Goal: Task Accomplishment & Management: Use online tool/utility

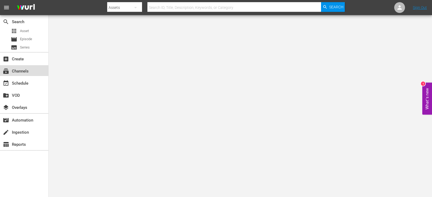
click at [27, 70] on div "subscriptions Channels" at bounding box center [15, 70] width 30 height 5
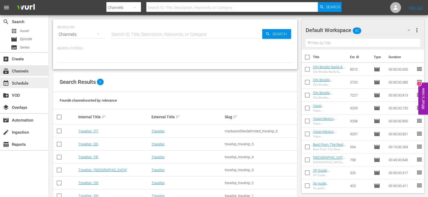
click at [21, 80] on div "event_available Schedule" at bounding box center [15, 82] width 30 height 5
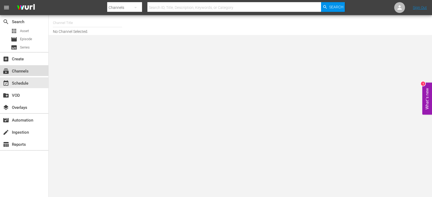
click at [23, 69] on div "subscriptions Channels" at bounding box center [15, 70] width 30 height 5
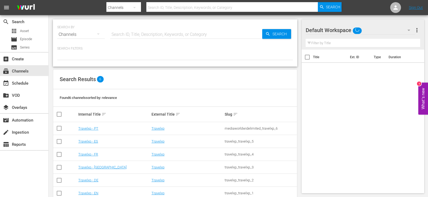
click at [90, 165] on td "Travelxp - NL" at bounding box center [113, 167] width 73 height 13
click at [87, 168] on link "Travelxp - NL" at bounding box center [102, 167] width 48 height 4
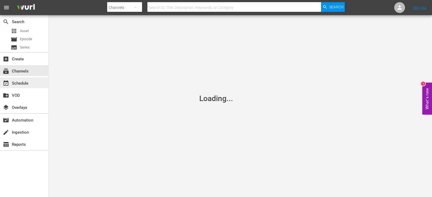
click at [20, 79] on div "event_available Schedule" at bounding box center [24, 82] width 48 height 11
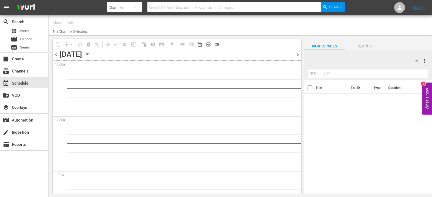
type input "Travelxp - [GEOGRAPHIC_DATA] (788)"
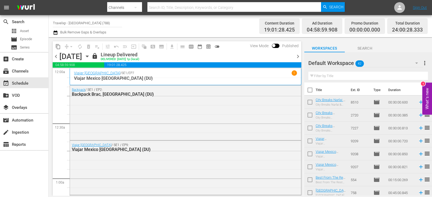
click at [298, 54] on span "chevron_right" at bounding box center [297, 56] width 7 height 7
click at [299, 56] on span "chevron_right" at bounding box center [297, 56] width 7 height 7
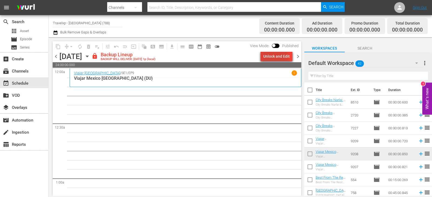
click at [273, 59] on div "Unlock and Edit" at bounding box center [276, 57] width 26 height 10
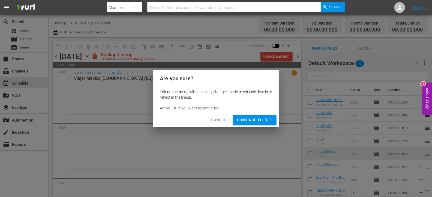
click at [244, 124] on button "Continue to Edit" at bounding box center [255, 120] width 44 height 10
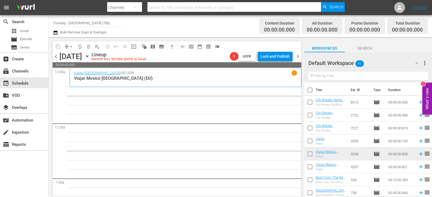
click at [334, 78] on input "text" at bounding box center [368, 76] width 120 height 9
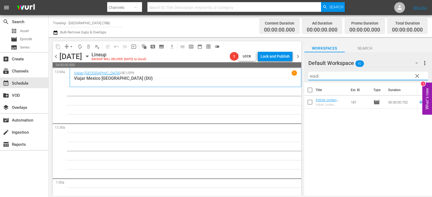
type input "wadi"
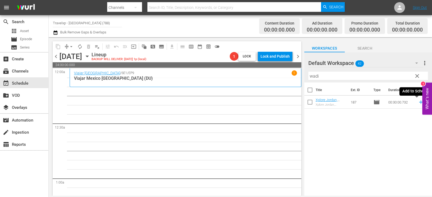
click at [418, 101] on icon at bounding box center [421, 102] width 6 height 6
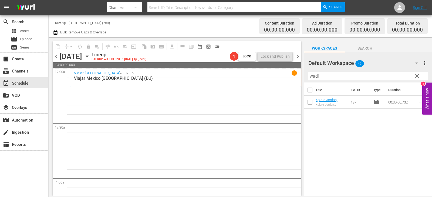
click at [414, 77] on span "clear" at bounding box center [417, 76] width 6 height 6
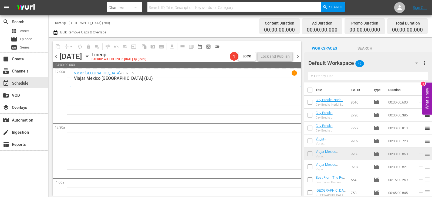
click at [414, 77] on input "text" at bounding box center [368, 76] width 120 height 9
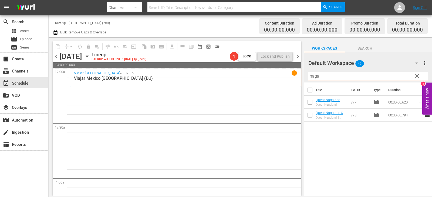
type input "naga"
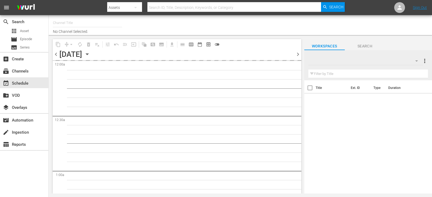
type input "Travelxp - [GEOGRAPHIC_DATA] (788)"
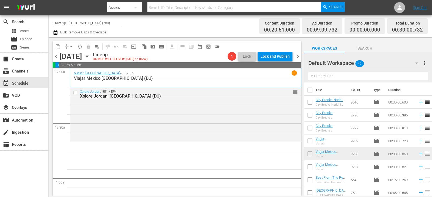
click at [382, 72] on div "Filter by Title" at bounding box center [368, 76] width 120 height 13
click at [382, 75] on input "text" at bounding box center [368, 76] width 120 height 9
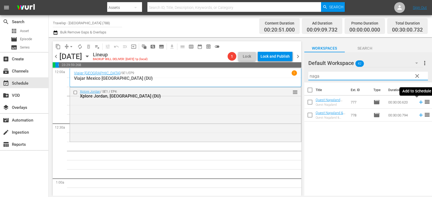
type input "naga"
click at [418, 101] on icon at bounding box center [421, 102] width 6 height 6
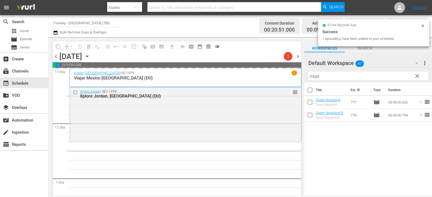
click at [420, 77] on button "clear" at bounding box center [416, 75] width 9 height 9
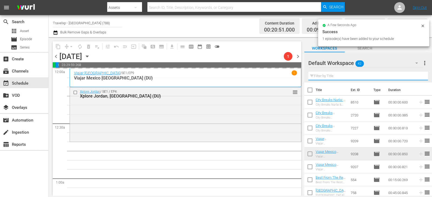
click at [420, 77] on input "text" at bounding box center [368, 76] width 120 height 9
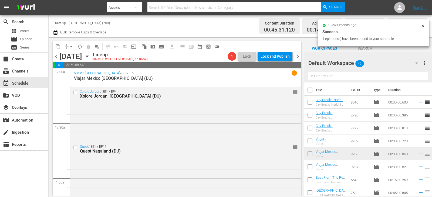
click at [420, 77] on input "text" at bounding box center [368, 76] width 120 height 9
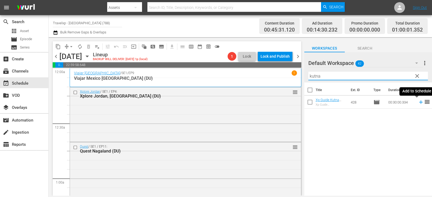
type input "kutna"
click at [419, 103] on icon at bounding box center [421, 103] width 4 height 4
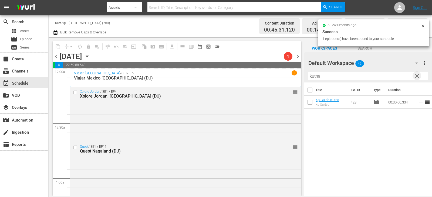
click at [416, 79] on span "clear" at bounding box center [417, 76] width 6 height 6
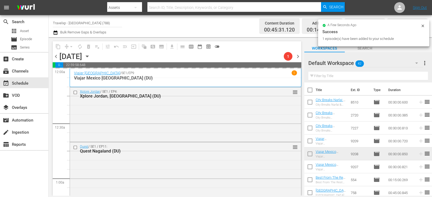
click at [417, 78] on input "text" at bounding box center [368, 76] width 120 height 9
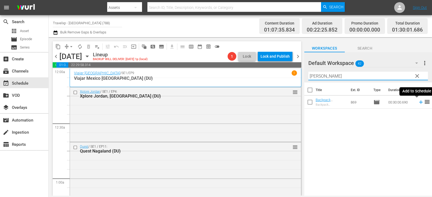
type input "[PERSON_NAME]"
click at [418, 102] on icon at bounding box center [421, 102] width 6 height 6
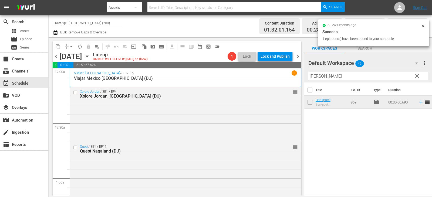
click at [416, 75] on span "clear" at bounding box center [417, 76] width 6 height 6
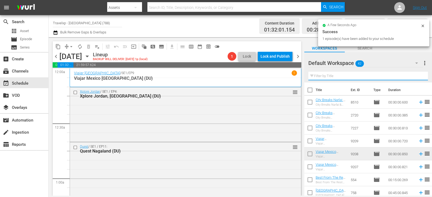
click at [416, 75] on input "text" at bounding box center [368, 76] width 120 height 9
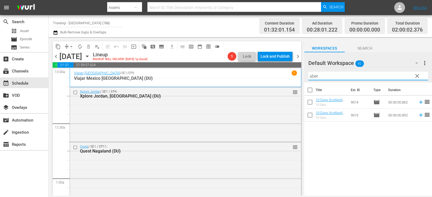
type input "aber"
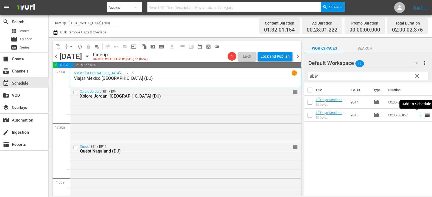
click at [419, 115] on icon at bounding box center [421, 116] width 4 height 4
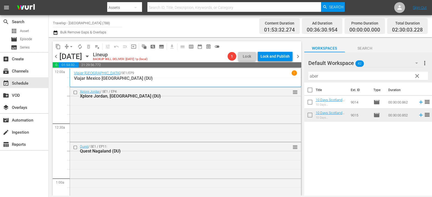
click at [415, 76] on span "clear" at bounding box center [417, 76] width 6 height 6
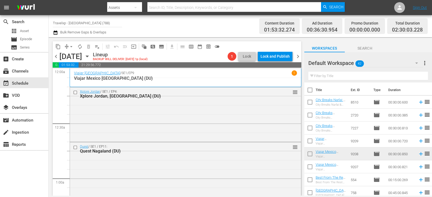
drag, startPoint x: 398, startPoint y: 70, endPoint x: 397, endPoint y: 77, distance: 7.6
click at [398, 73] on div "Filter by Title" at bounding box center [368, 76] width 120 height 13
click at [397, 77] on input "text" at bounding box center [368, 76] width 120 height 9
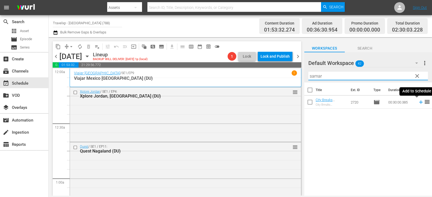
type input "samar"
click at [419, 103] on icon at bounding box center [421, 103] width 4 height 4
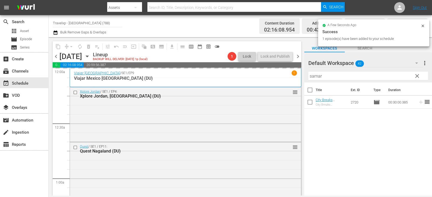
click at [415, 76] on span "clear" at bounding box center [417, 76] width 6 height 6
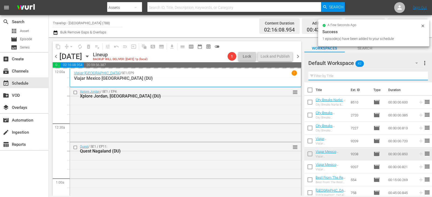
click at [415, 76] on input "text" at bounding box center [368, 76] width 120 height 9
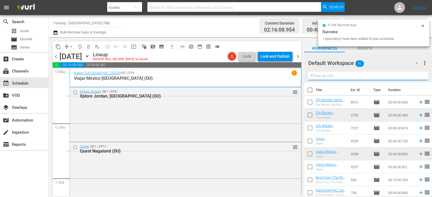
click at [415, 76] on input "text" at bounding box center [368, 76] width 120 height 9
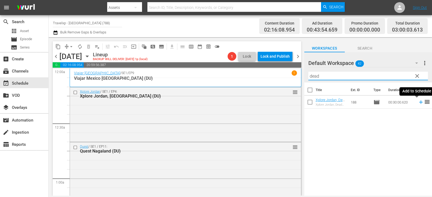
type input "dead"
click at [418, 102] on icon at bounding box center [421, 102] width 6 height 6
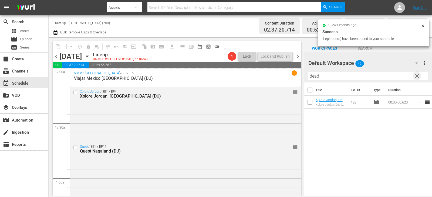
click at [420, 75] on span "clear" at bounding box center [417, 76] width 6 height 6
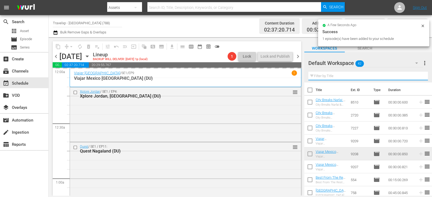
click at [420, 75] on input "text" at bounding box center [368, 76] width 120 height 9
drag, startPoint x: 420, startPoint y: 75, endPoint x: 409, endPoint y: 74, distance: 10.8
click at [420, 75] on input "text" at bounding box center [368, 76] width 120 height 9
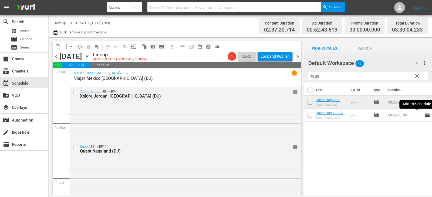
type input "naga"
click at [418, 115] on icon at bounding box center [421, 115] width 6 height 6
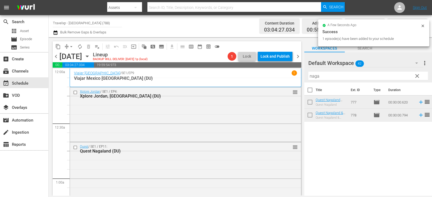
click at [419, 76] on span "clear" at bounding box center [417, 76] width 6 height 6
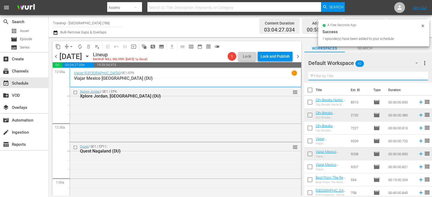
click at [419, 76] on input "text" at bounding box center [368, 76] width 120 height 9
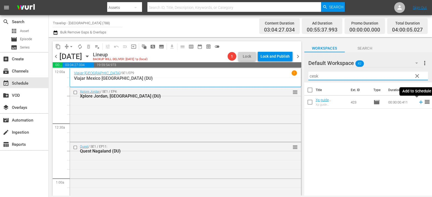
type input "cesk"
click at [419, 102] on icon at bounding box center [421, 103] width 4 height 4
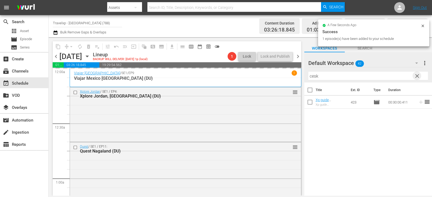
click at [418, 77] on span "clear" at bounding box center [417, 76] width 6 height 6
click at [418, 77] on input "text" at bounding box center [368, 76] width 120 height 9
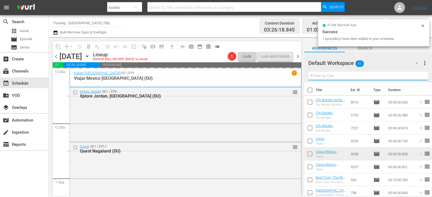
click at [418, 77] on input "text" at bounding box center [368, 76] width 120 height 9
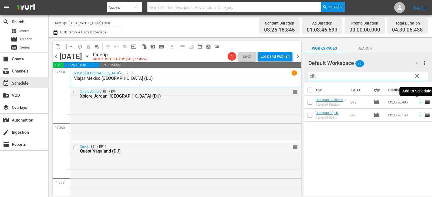
type input "plit"
click at [418, 102] on icon at bounding box center [421, 102] width 6 height 6
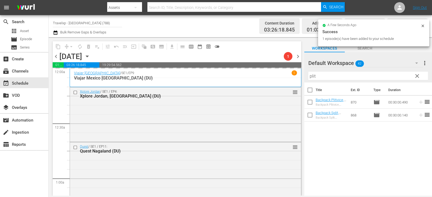
click at [414, 76] on span "clear" at bounding box center [417, 76] width 6 height 6
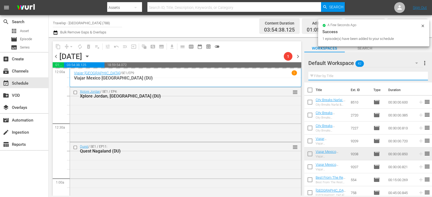
click at [414, 76] on input "text" at bounding box center [368, 76] width 120 height 9
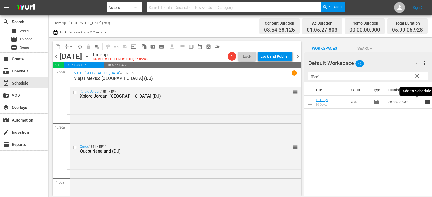
type input "inver"
click at [418, 103] on icon at bounding box center [421, 102] width 6 height 6
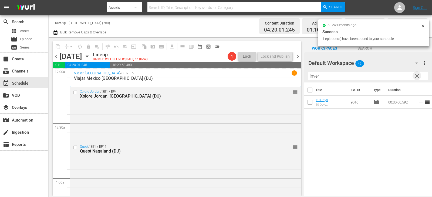
click at [416, 76] on span "clear" at bounding box center [417, 76] width 6 height 6
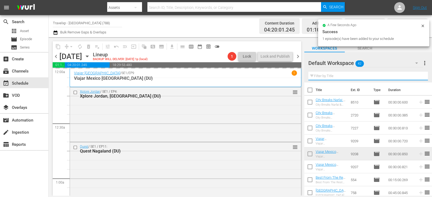
click at [416, 76] on input "text" at bounding box center [368, 76] width 120 height 9
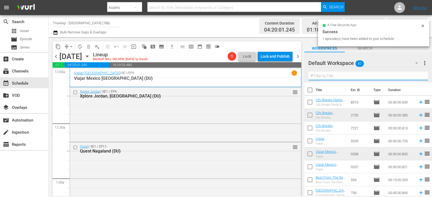
click at [416, 76] on input "text" at bounding box center [368, 76] width 120 height 9
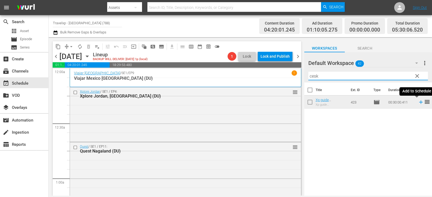
type input "cesk"
click at [418, 103] on icon at bounding box center [421, 102] width 6 height 6
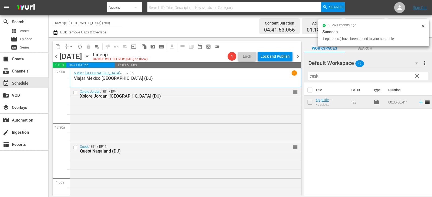
click at [420, 76] on button "clear" at bounding box center [416, 75] width 9 height 9
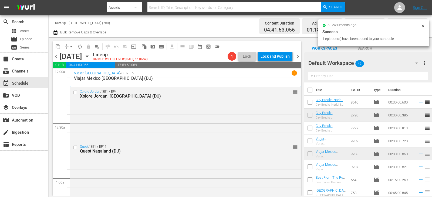
click at [420, 76] on input "text" at bounding box center [368, 76] width 120 height 9
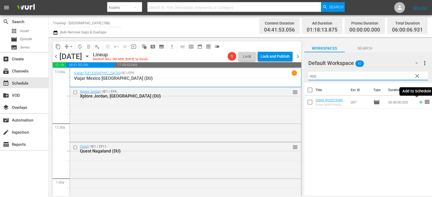
type input "resi"
click at [418, 101] on icon at bounding box center [421, 102] width 6 height 6
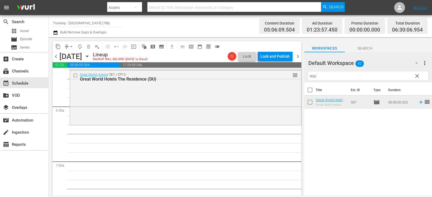
scroll to position [674, 0]
click at [416, 76] on span "clear" at bounding box center [417, 76] width 6 height 6
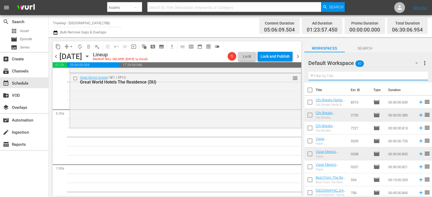
click at [416, 76] on input "text" at bounding box center [368, 76] width 120 height 9
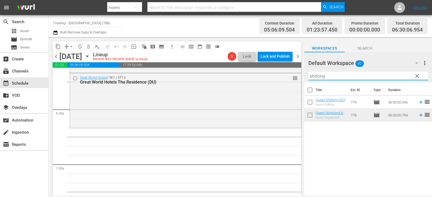
type input "shillong"
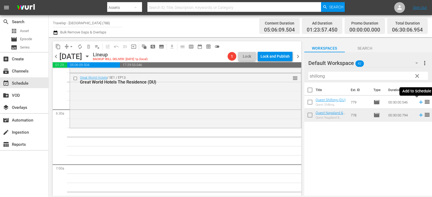
click at [418, 101] on icon at bounding box center [421, 102] width 6 height 6
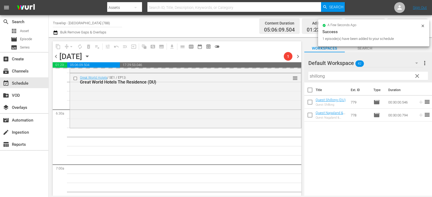
click at [418, 76] on span "clear" at bounding box center [417, 76] width 6 height 6
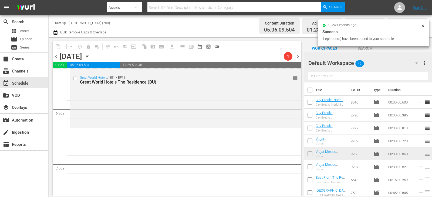
click at [418, 76] on input "text" at bounding box center [368, 76] width 120 height 9
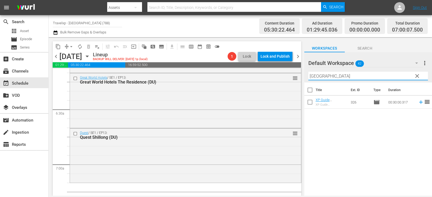
type input "[GEOGRAPHIC_DATA]"
click at [424, 103] on span "reorder" at bounding box center [427, 102] width 6 height 6
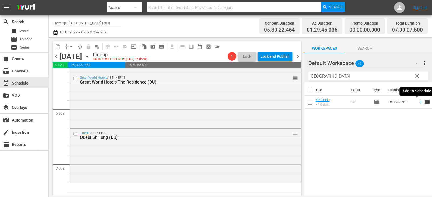
click at [418, 103] on icon at bounding box center [421, 102] width 6 height 6
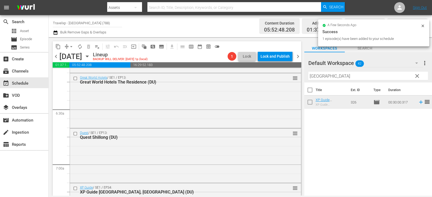
click at [416, 76] on span "clear" at bounding box center [417, 76] width 6 height 6
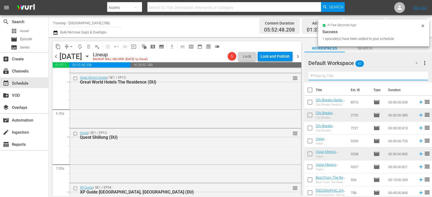
click at [416, 76] on input "text" at bounding box center [368, 76] width 120 height 9
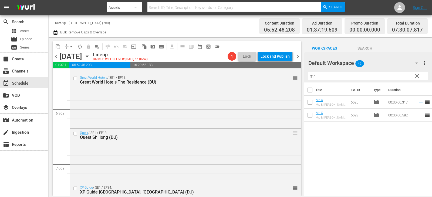
type input "mr"
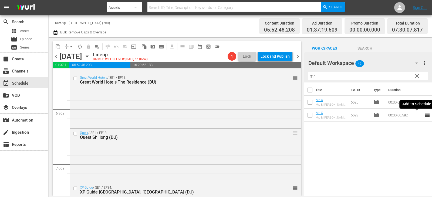
click at [418, 115] on icon at bounding box center [421, 115] width 6 height 6
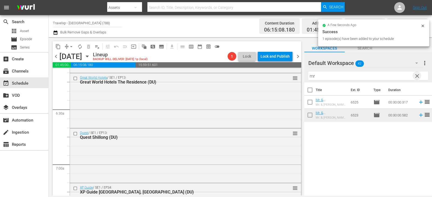
click at [416, 77] on span "clear" at bounding box center [417, 76] width 6 height 6
click at [416, 77] on input "text" at bounding box center [368, 76] width 120 height 9
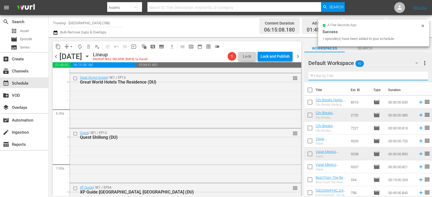
click at [416, 77] on input "text" at bounding box center [368, 76] width 120 height 9
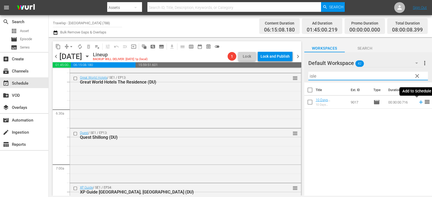
type input "isle"
click at [418, 102] on icon at bounding box center [421, 102] width 6 height 6
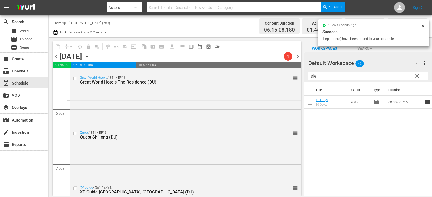
click at [418, 75] on span "clear" at bounding box center [417, 76] width 6 height 6
click at [418, 75] on input "isle" at bounding box center [368, 76] width 120 height 9
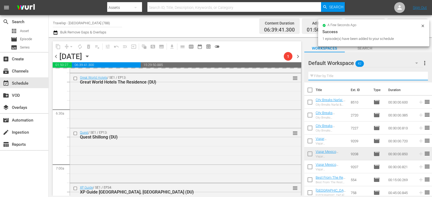
click at [418, 75] on input "text" at bounding box center [368, 76] width 120 height 9
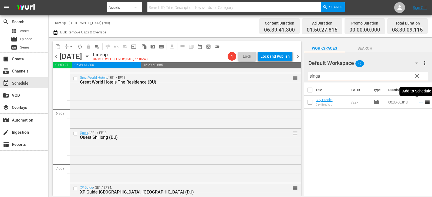
type input "singa"
click at [418, 103] on icon at bounding box center [421, 102] width 6 height 6
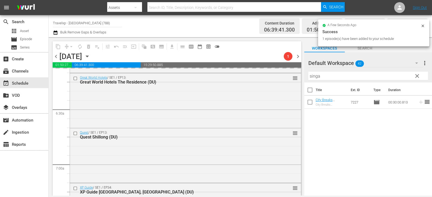
click at [417, 76] on span "clear" at bounding box center [417, 76] width 6 height 6
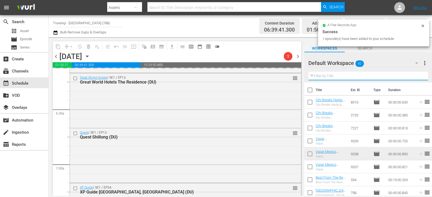
click at [417, 76] on input "text" at bounding box center [368, 76] width 120 height 9
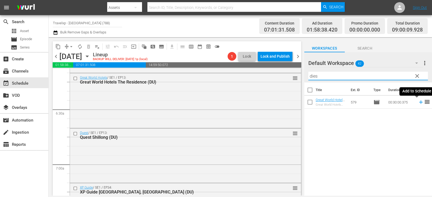
type input "dies"
click at [419, 103] on icon at bounding box center [421, 103] width 4 height 4
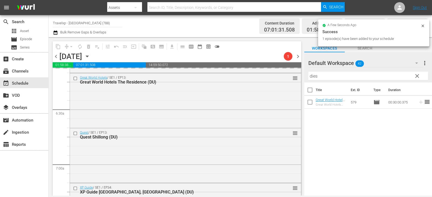
click at [416, 76] on span "clear" at bounding box center [417, 76] width 6 height 6
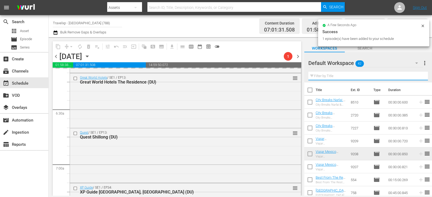
click at [416, 76] on input "text" at bounding box center [368, 76] width 120 height 9
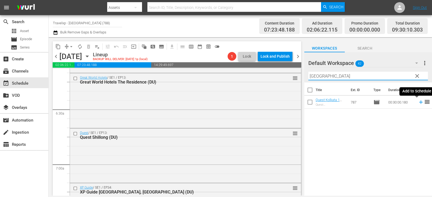
type input "[GEOGRAPHIC_DATA]"
click at [418, 102] on icon at bounding box center [421, 102] width 6 height 6
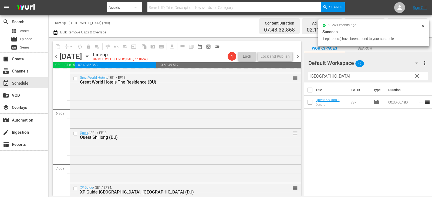
click at [416, 74] on span "clear" at bounding box center [417, 76] width 6 height 6
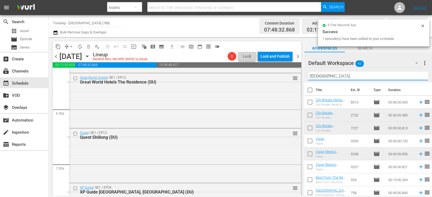
click at [416, 74] on input "[GEOGRAPHIC_DATA]" at bounding box center [368, 76] width 120 height 9
click at [416, 74] on input "text" at bounding box center [368, 76] width 120 height 9
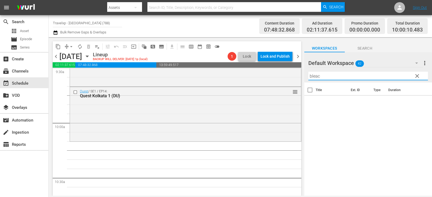
scroll to position [1052, 0]
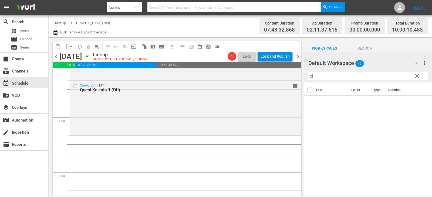
type input "b"
type input "sunny"
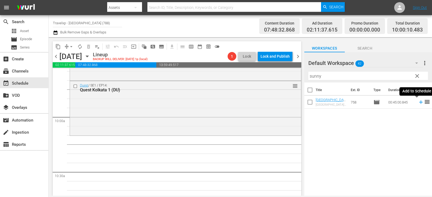
click at [418, 101] on icon at bounding box center [421, 102] width 6 height 6
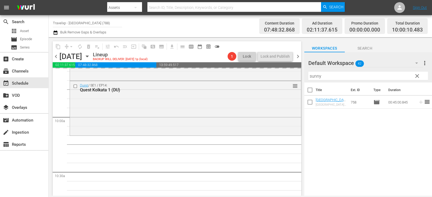
click at [415, 76] on span "clear" at bounding box center [417, 76] width 6 height 6
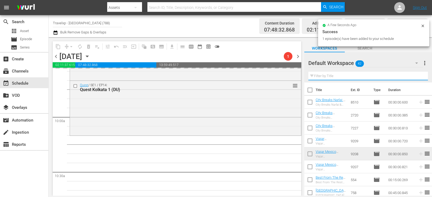
click at [415, 76] on input "text" at bounding box center [368, 76] width 120 height 9
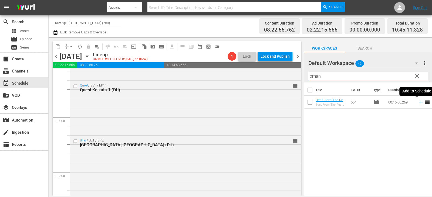
type input "oman"
click at [418, 103] on icon at bounding box center [421, 102] width 6 height 6
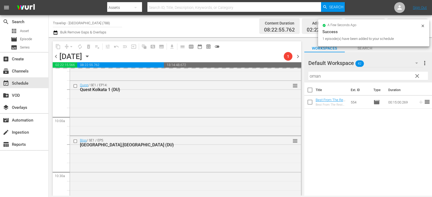
click at [415, 77] on span "clear" at bounding box center [417, 76] width 6 height 6
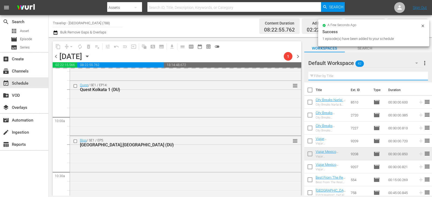
click at [415, 77] on input "text" at bounding box center [368, 76] width 120 height 9
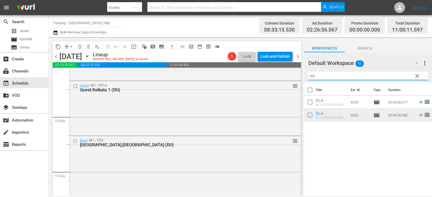
type input "mr"
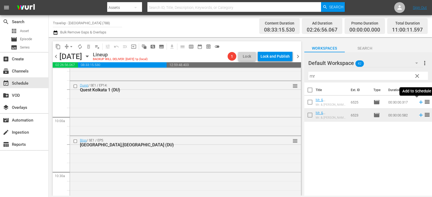
click at [418, 103] on icon at bounding box center [421, 102] width 6 height 6
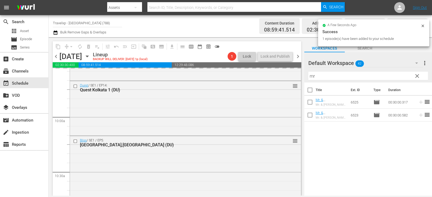
click at [414, 75] on span "clear" at bounding box center [417, 76] width 6 height 6
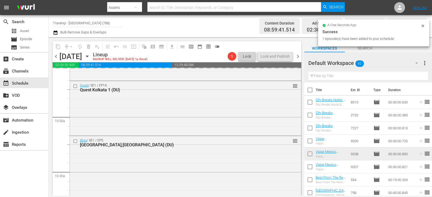
click at [414, 75] on input "text" at bounding box center [368, 76] width 120 height 9
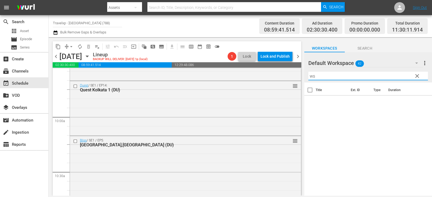
type input "w"
type input "spa"
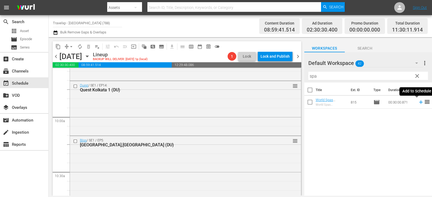
click at [419, 103] on icon at bounding box center [421, 103] width 4 height 4
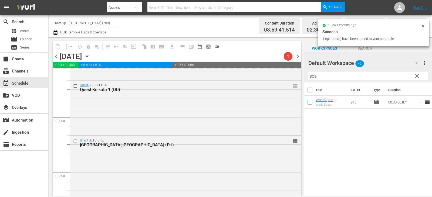
click at [419, 77] on span "clear" at bounding box center [417, 76] width 6 height 6
click at [419, 77] on input "spa" at bounding box center [368, 76] width 120 height 9
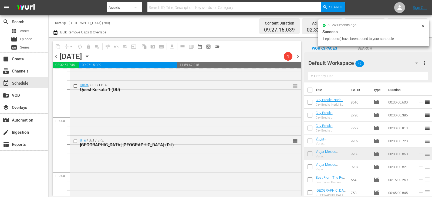
click at [419, 77] on input "text" at bounding box center [368, 76] width 120 height 9
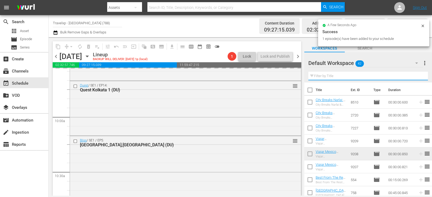
click at [419, 77] on input "text" at bounding box center [368, 76] width 120 height 9
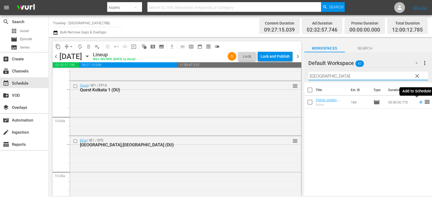
type input "[GEOGRAPHIC_DATA]"
click at [418, 102] on icon at bounding box center [421, 102] width 6 height 6
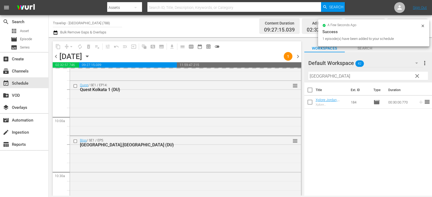
click at [414, 75] on span "clear" at bounding box center [417, 76] width 6 height 6
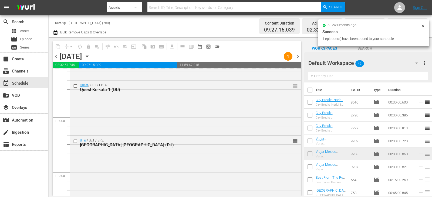
click at [413, 75] on input "text" at bounding box center [368, 76] width 120 height 9
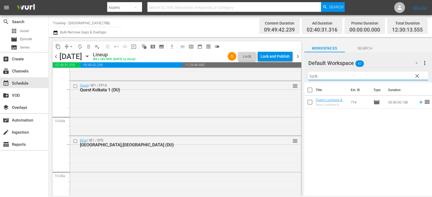
type input "luck"
click at [373, 127] on div "Title Ext. ID Type Duration Quest Lucknow & Rewa (DU) Quest Lucknow & Rewa 774 …" at bounding box center [368, 140] width 128 height 114
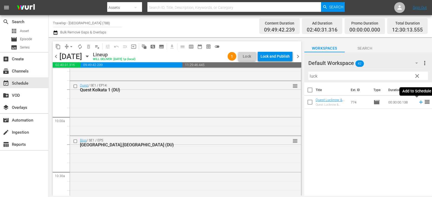
click at [418, 102] on icon at bounding box center [421, 102] width 6 height 6
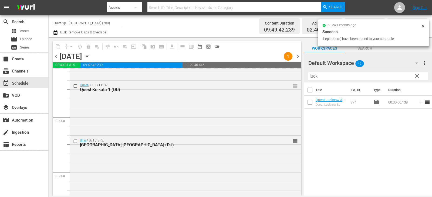
click at [416, 79] on span "clear" at bounding box center [417, 76] width 6 height 6
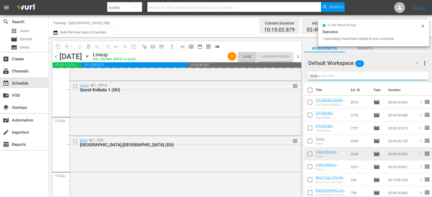
click at [416, 79] on input "luck" at bounding box center [368, 76] width 120 height 9
click at [416, 79] on input "text" at bounding box center [368, 76] width 120 height 9
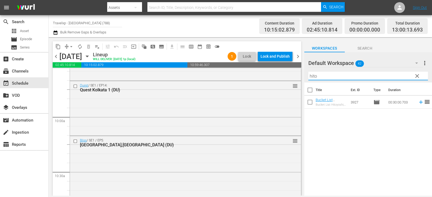
type input "hito"
click at [424, 103] on span "reorder" at bounding box center [427, 102] width 6 height 6
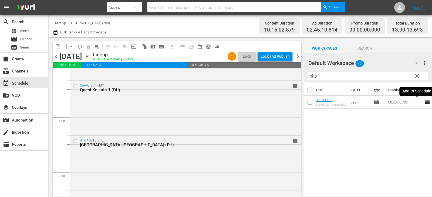
click at [418, 104] on icon at bounding box center [421, 102] width 6 height 6
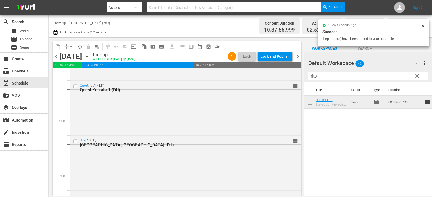
click at [418, 78] on span "clear" at bounding box center [417, 76] width 6 height 6
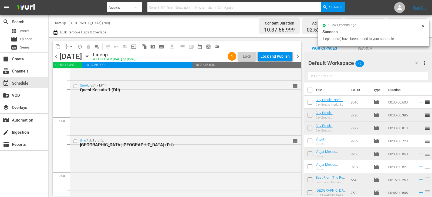
click at [418, 78] on input "text" at bounding box center [368, 76] width 120 height 9
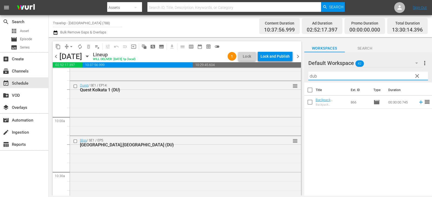
type input "dub"
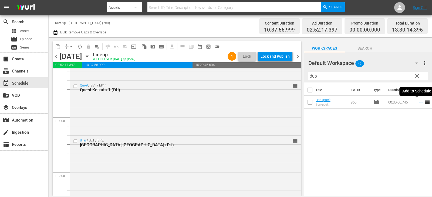
click at [418, 101] on icon at bounding box center [421, 102] width 6 height 6
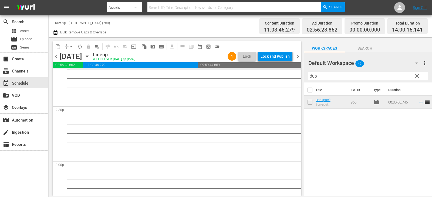
scroll to position [1511, 0]
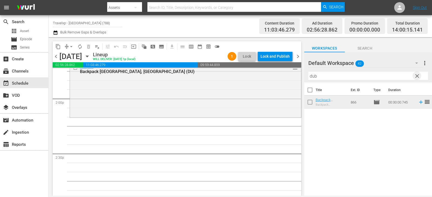
click at [414, 75] on span "clear" at bounding box center [417, 76] width 6 height 6
click at [414, 75] on input "text" at bounding box center [368, 76] width 120 height 9
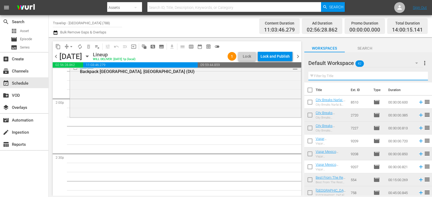
click at [414, 75] on input "text" at bounding box center [368, 76] width 120 height 9
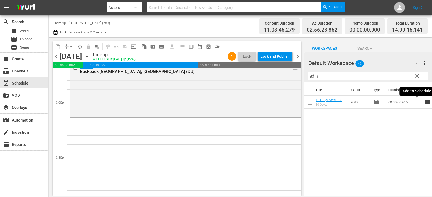
type input "edin"
click at [419, 104] on icon at bounding box center [421, 103] width 4 height 4
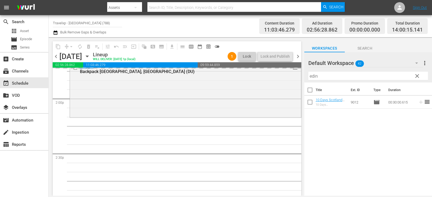
click at [414, 75] on span "clear" at bounding box center [417, 76] width 6 height 6
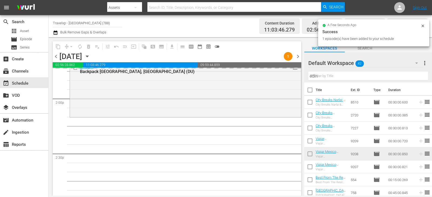
click at [414, 75] on input "edin" at bounding box center [368, 76] width 120 height 9
click at [414, 75] on input "text" at bounding box center [368, 76] width 120 height 9
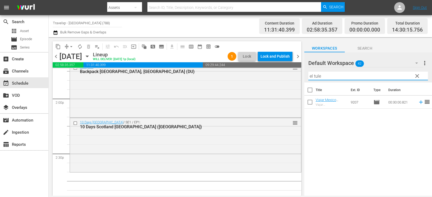
type input "el tule"
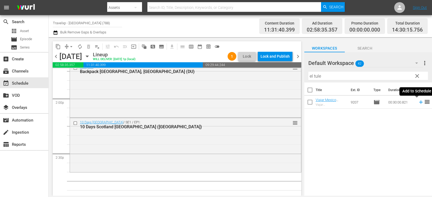
click at [418, 101] on icon at bounding box center [421, 102] width 6 height 6
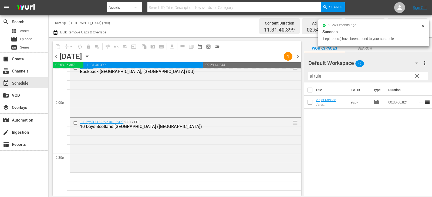
click at [417, 78] on span "clear" at bounding box center [417, 76] width 6 height 6
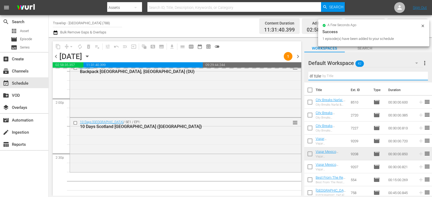
click at [417, 78] on input "el tule" at bounding box center [368, 76] width 120 height 9
click at [417, 78] on input "text" at bounding box center [368, 76] width 120 height 9
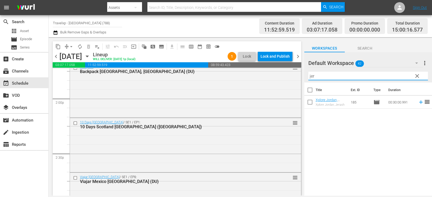
type input "jer"
click at [418, 101] on icon at bounding box center [421, 102] width 6 height 6
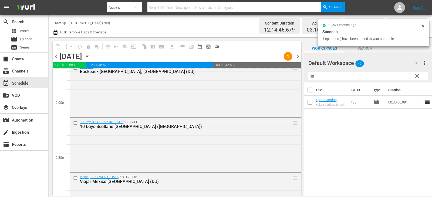
click at [416, 76] on span "clear" at bounding box center [417, 76] width 6 height 6
click at [416, 76] on input "jer" at bounding box center [368, 76] width 120 height 9
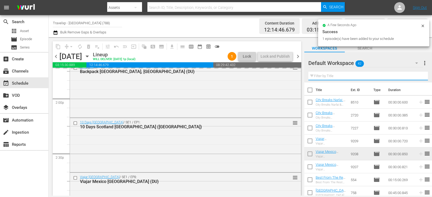
click at [416, 76] on input "text" at bounding box center [368, 76] width 120 height 9
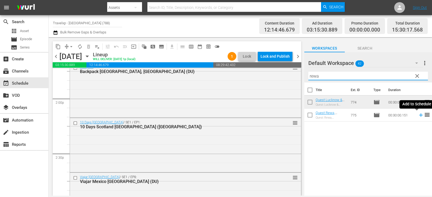
type input "rewa"
click at [418, 117] on icon at bounding box center [421, 115] width 6 height 6
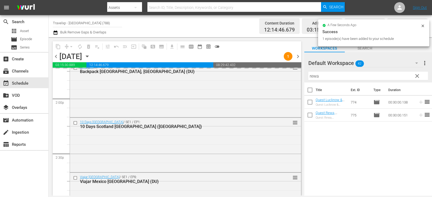
click at [417, 77] on span "clear" at bounding box center [417, 76] width 6 height 6
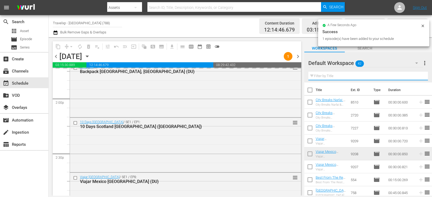
click at [417, 77] on input "text" at bounding box center [368, 76] width 120 height 9
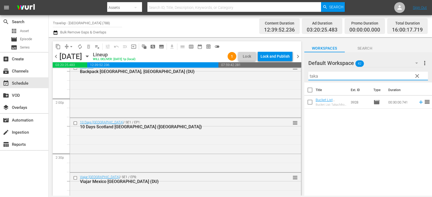
type input "taka"
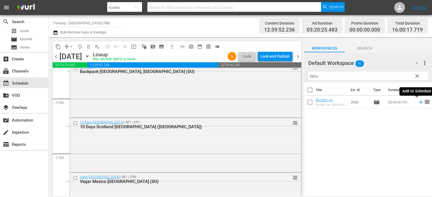
click at [419, 103] on icon at bounding box center [421, 103] width 4 height 4
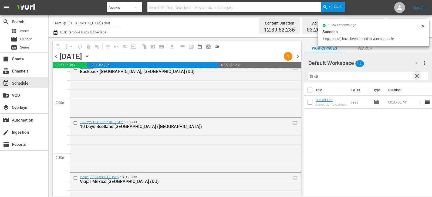
click at [418, 77] on span "clear" at bounding box center [417, 76] width 6 height 6
click at [418, 77] on input "text" at bounding box center [368, 76] width 120 height 9
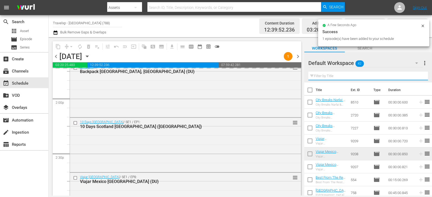
click at [418, 77] on input "text" at bounding box center [368, 76] width 120 height 9
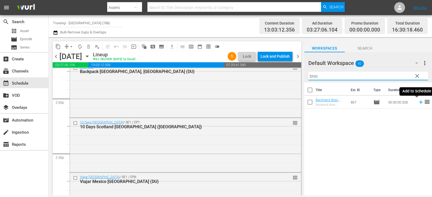
type input "brac"
click at [418, 102] on icon at bounding box center [421, 102] width 6 height 6
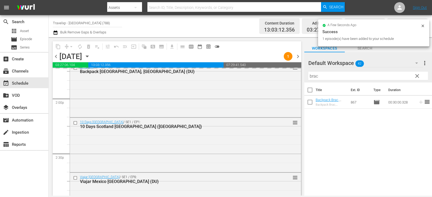
click at [414, 77] on span "clear" at bounding box center [417, 76] width 6 height 6
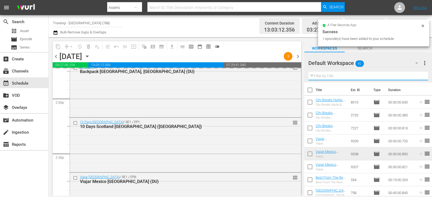
click at [413, 77] on input "text" at bounding box center [368, 76] width 120 height 9
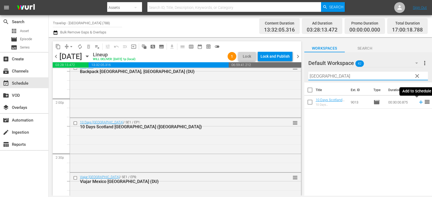
type input "[GEOGRAPHIC_DATA]"
click at [424, 103] on span "reorder" at bounding box center [427, 102] width 6 height 6
click at [418, 103] on icon at bounding box center [421, 102] width 6 height 6
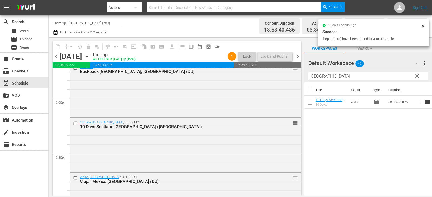
click at [415, 77] on span "clear" at bounding box center [417, 76] width 6 height 6
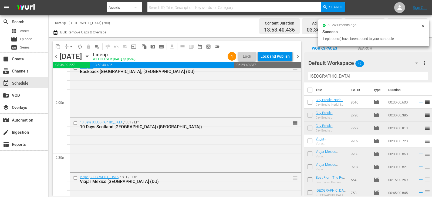
click at [415, 77] on input "[GEOGRAPHIC_DATA]" at bounding box center [368, 76] width 120 height 9
click at [415, 77] on input "text" at bounding box center [368, 76] width 120 height 9
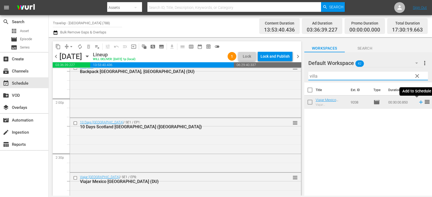
type input "villa"
click at [419, 103] on icon at bounding box center [421, 103] width 4 height 4
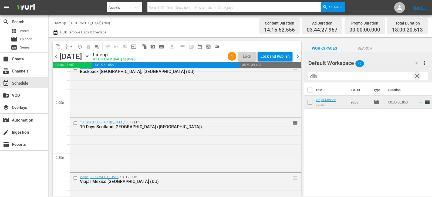
click at [419, 78] on span "clear" at bounding box center [417, 76] width 6 height 6
click at [419, 78] on input "text" at bounding box center [368, 76] width 120 height 9
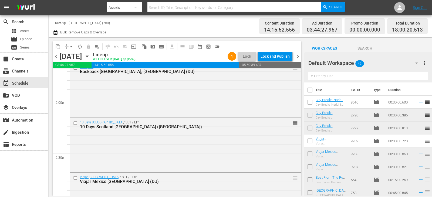
click at [419, 78] on input "text" at bounding box center [368, 76] width 120 height 9
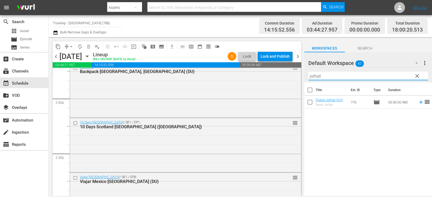
type input "jorhat"
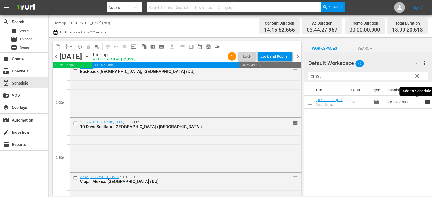
click at [418, 104] on icon at bounding box center [421, 102] width 6 height 6
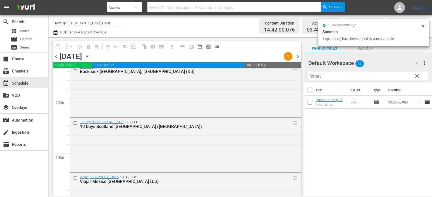
click at [417, 76] on span "clear" at bounding box center [417, 76] width 6 height 6
click at [417, 76] on input "jorhat" at bounding box center [368, 76] width 120 height 9
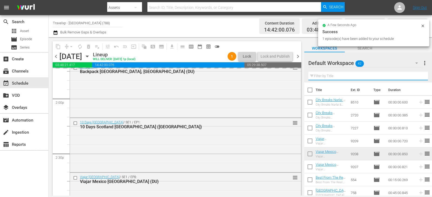
click at [417, 76] on input "text" at bounding box center [368, 76] width 120 height 9
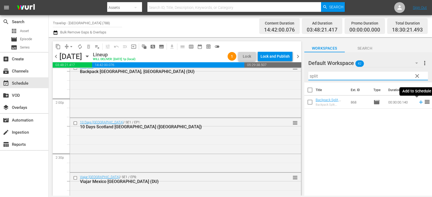
type input "split"
click at [419, 102] on icon at bounding box center [421, 103] width 4 height 4
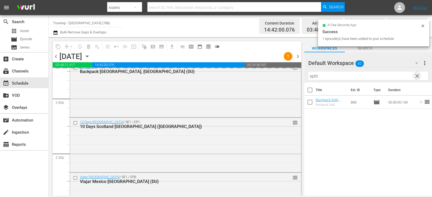
click at [414, 74] on span "clear" at bounding box center [417, 76] width 6 height 6
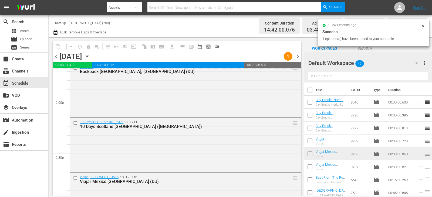
click at [415, 77] on input "text" at bounding box center [368, 76] width 120 height 9
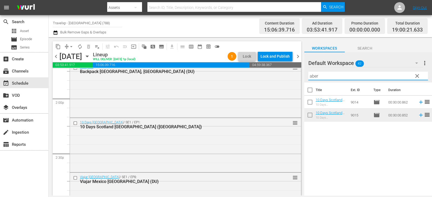
type input "aber"
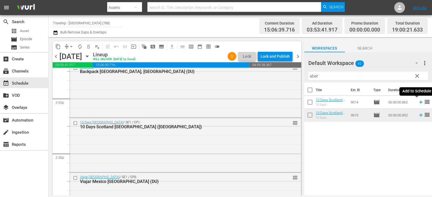
click at [418, 103] on icon at bounding box center [421, 102] width 6 height 6
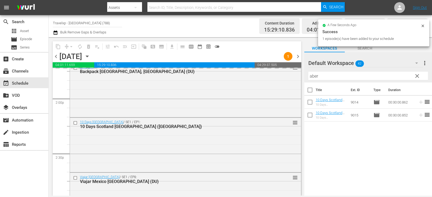
click at [417, 77] on span "clear" at bounding box center [417, 76] width 6 height 6
click at [417, 77] on input "aber" at bounding box center [368, 76] width 120 height 9
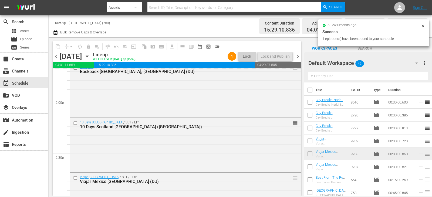
click at [417, 77] on input "text" at bounding box center [368, 76] width 120 height 9
drag, startPoint x: 417, startPoint y: 77, endPoint x: 415, endPoint y: 74, distance: 3.7
click at [417, 77] on input "text" at bounding box center [368, 76] width 120 height 9
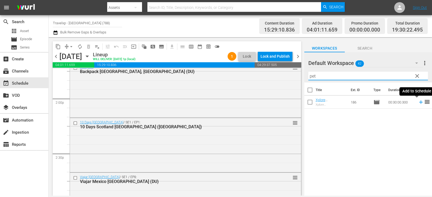
type input "pet"
click at [418, 101] on icon at bounding box center [421, 102] width 6 height 6
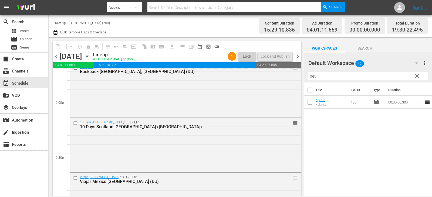
click at [416, 77] on span "clear" at bounding box center [417, 76] width 6 height 6
click at [416, 77] on input "pet" at bounding box center [368, 76] width 120 height 9
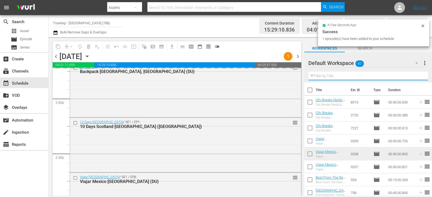
click at [416, 77] on input "text" at bounding box center [368, 76] width 120 height 9
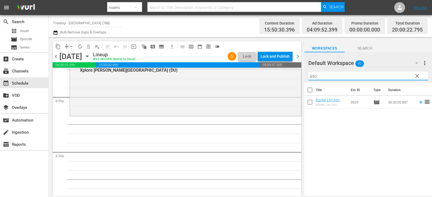
scroll to position [2158, 0]
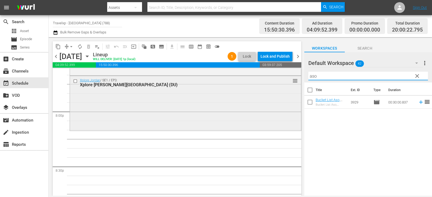
type input "aso"
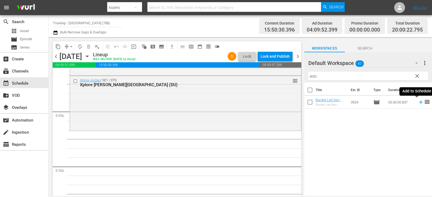
click at [418, 102] on icon at bounding box center [421, 102] width 6 height 6
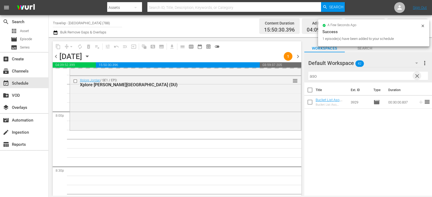
click at [418, 79] on span "clear" at bounding box center [417, 76] width 6 height 6
click at [418, 79] on input "text" at bounding box center [368, 76] width 120 height 9
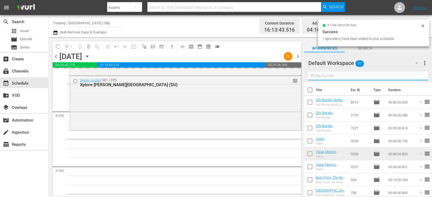
click at [418, 79] on input "text" at bounding box center [368, 76] width 120 height 9
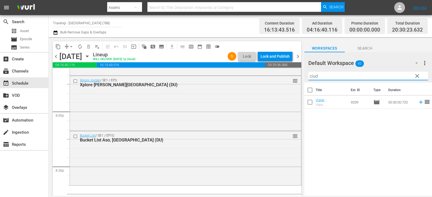
type input "ciud"
click at [418, 103] on icon at bounding box center [421, 102] width 6 height 6
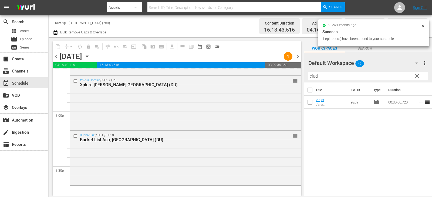
click at [418, 76] on span "clear" at bounding box center [417, 76] width 6 height 6
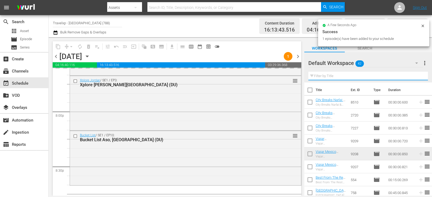
click at [418, 76] on input "text" at bounding box center [368, 76] width 120 height 9
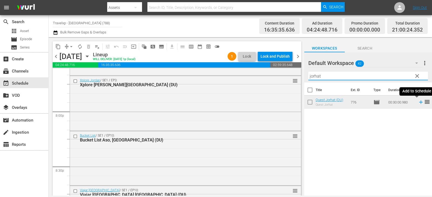
type input "jorhat"
click at [418, 102] on icon at bounding box center [421, 102] width 6 height 6
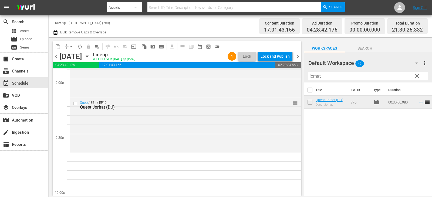
scroll to position [2293, 0]
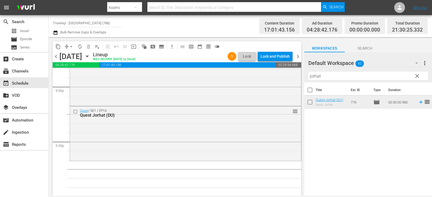
click at [417, 76] on span "clear" at bounding box center [417, 76] width 6 height 6
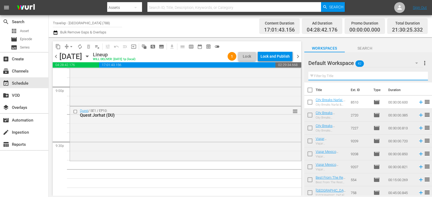
click at [417, 76] on input "text" at bounding box center [368, 76] width 120 height 9
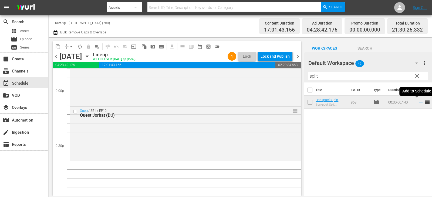
type input "split"
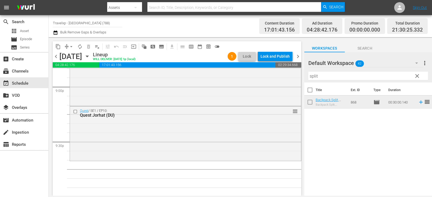
click at [424, 103] on span "reorder" at bounding box center [427, 102] width 6 height 6
click at [418, 103] on icon at bounding box center [421, 102] width 6 height 6
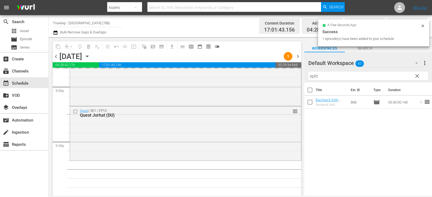
click at [419, 78] on span "clear" at bounding box center [417, 76] width 6 height 6
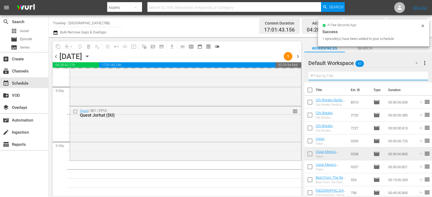
click at [419, 78] on input "text" at bounding box center [368, 76] width 120 height 9
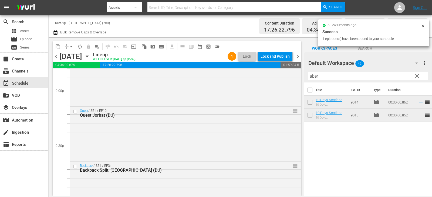
type input "aber"
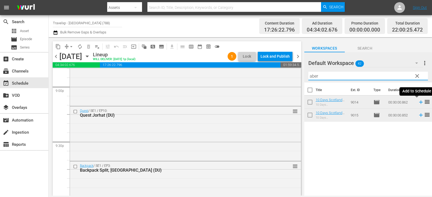
click at [419, 103] on icon at bounding box center [421, 103] width 4 height 4
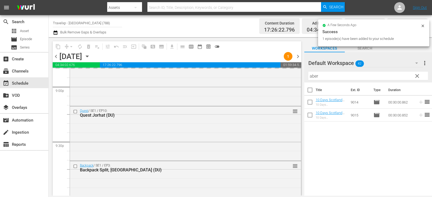
click at [423, 76] on input "aber" at bounding box center [368, 76] width 120 height 9
click at [418, 77] on span "clear" at bounding box center [417, 76] width 6 height 6
click at [418, 77] on input "text" at bounding box center [368, 76] width 120 height 9
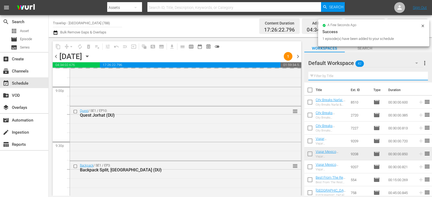
click at [418, 77] on input "text" at bounding box center [368, 76] width 120 height 9
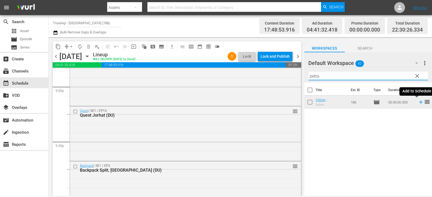
type input "petra"
click at [418, 102] on icon at bounding box center [421, 102] width 6 height 6
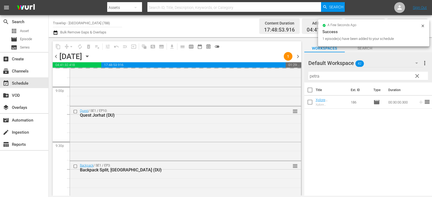
click at [416, 76] on span "clear" at bounding box center [417, 76] width 6 height 6
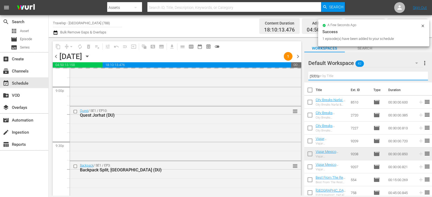
click at [416, 76] on input "petra" at bounding box center [368, 76] width 120 height 9
click at [416, 76] on input "text" at bounding box center [368, 76] width 120 height 9
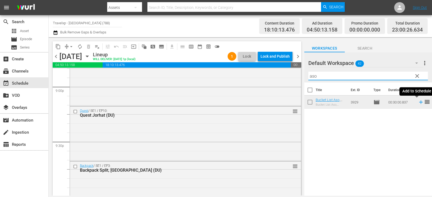
type input "aso"
click at [419, 104] on icon at bounding box center [421, 103] width 4 height 4
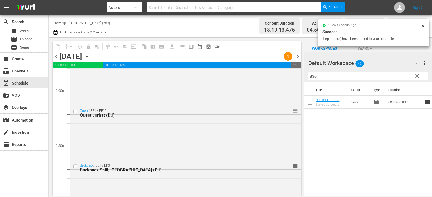
click at [418, 78] on span "clear" at bounding box center [417, 76] width 6 height 6
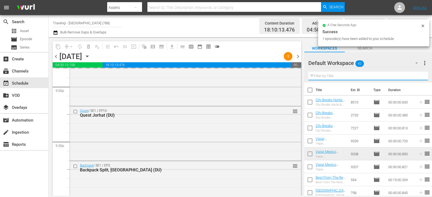
click at [418, 77] on input "text" at bounding box center [368, 76] width 120 height 9
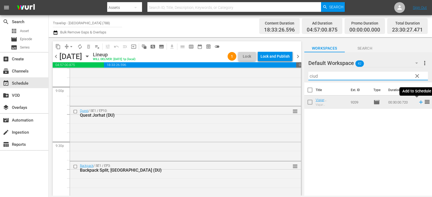
type input "ciud"
click at [419, 104] on icon at bounding box center [421, 103] width 4 height 4
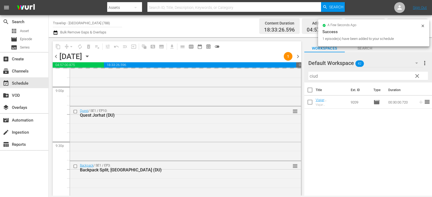
scroll to position [2514, 0]
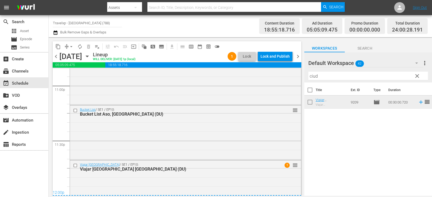
click at [298, 57] on span "chevron_right" at bounding box center [297, 56] width 7 height 7
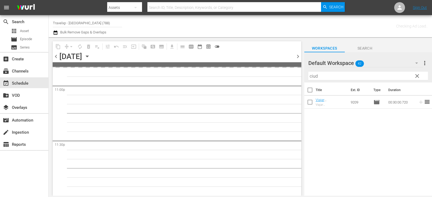
scroll to position [2514, 0]
click at [56, 57] on span "chevron_left" at bounding box center [56, 56] width 7 height 7
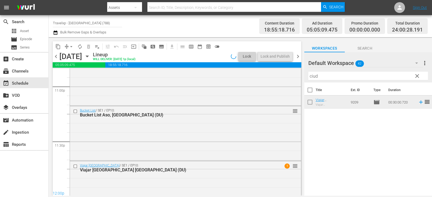
scroll to position [2514, 0]
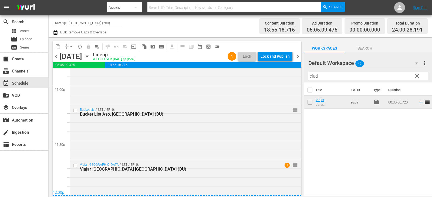
click at [275, 58] on div "Lock and Publish" at bounding box center [274, 57] width 29 height 10
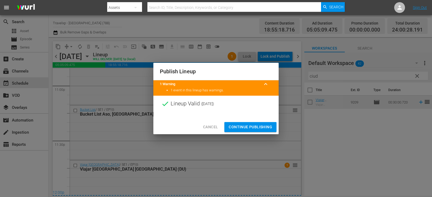
click at [253, 126] on span "Continue Publishing" at bounding box center [250, 127] width 43 height 7
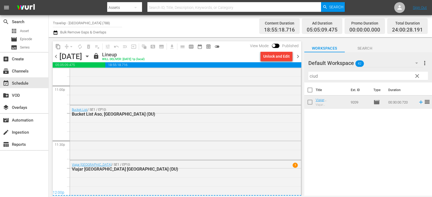
click at [296, 56] on span "chevron_right" at bounding box center [297, 56] width 7 height 7
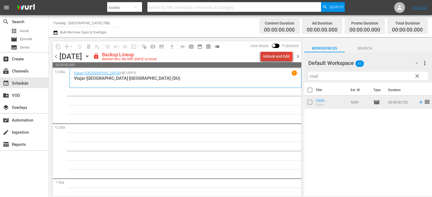
click at [275, 60] on div "Unlock and Edit" at bounding box center [276, 57] width 26 height 10
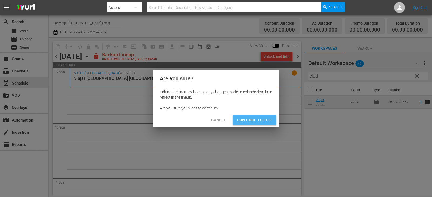
click at [255, 123] on span "Continue to Edit" at bounding box center [254, 120] width 35 height 7
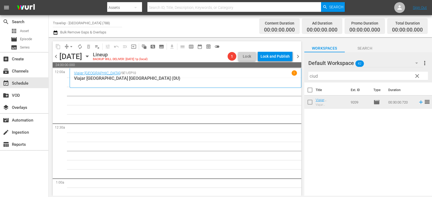
click at [416, 76] on span "clear" at bounding box center [417, 76] width 6 height 6
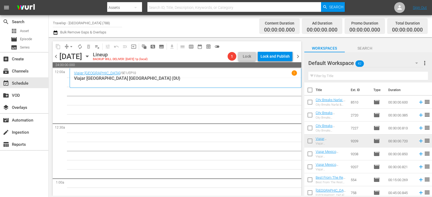
click at [416, 76] on input "text" at bounding box center [368, 76] width 120 height 9
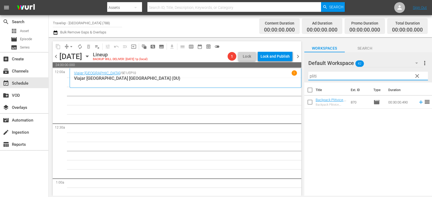
type input "pliti"
click at [419, 103] on tr "Backpack Plitivice, [GEOGRAPHIC_DATA] (DU) Backpack Plitivice, [GEOGRAPHIC_DATA…" at bounding box center [368, 102] width 128 height 13
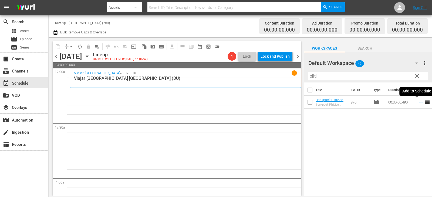
click at [418, 103] on icon at bounding box center [421, 102] width 6 height 6
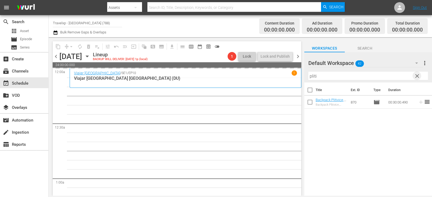
click at [416, 76] on span "clear" at bounding box center [417, 76] width 6 height 6
click at [416, 76] on input "text" at bounding box center [368, 76] width 120 height 9
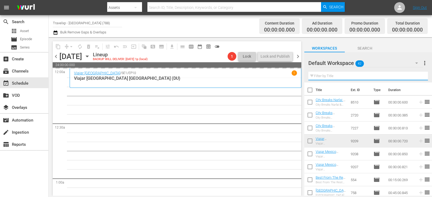
click at [416, 76] on input "text" at bounding box center [368, 76] width 120 height 9
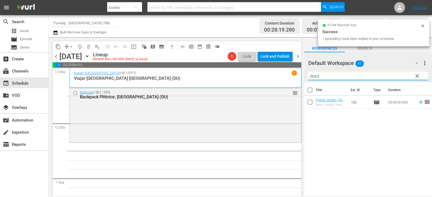
type input "dead"
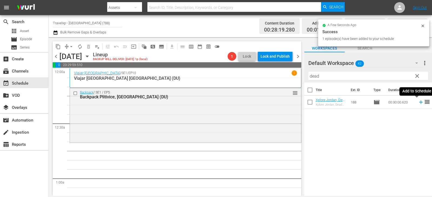
click at [418, 102] on icon at bounding box center [421, 102] width 6 height 6
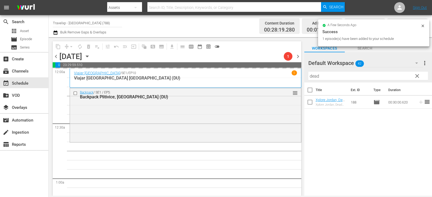
click at [415, 76] on span "clear" at bounding box center [417, 76] width 6 height 6
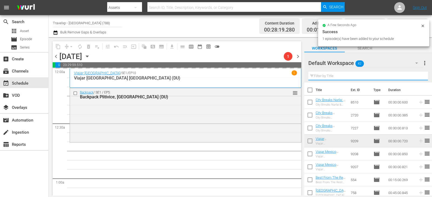
click at [415, 76] on input "text" at bounding box center [368, 76] width 120 height 9
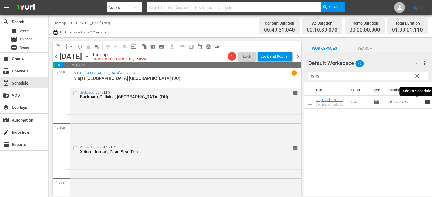
type input "narlai"
click at [418, 102] on icon at bounding box center [421, 102] width 6 height 6
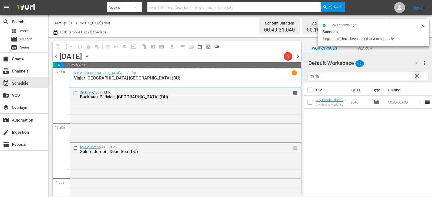
click at [416, 78] on span "clear" at bounding box center [417, 76] width 6 height 6
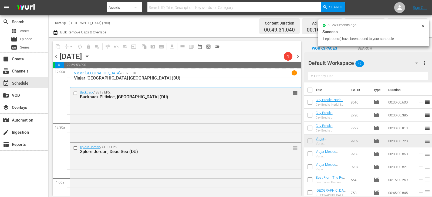
click at [416, 78] on input "text" at bounding box center [368, 76] width 120 height 9
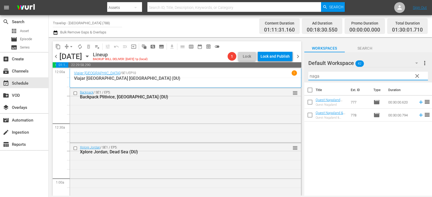
type input "naga"
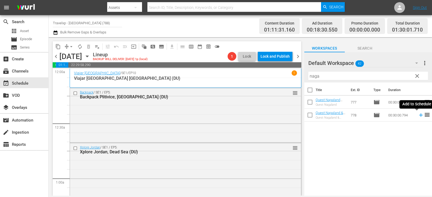
click at [418, 115] on icon at bounding box center [421, 115] width 6 height 6
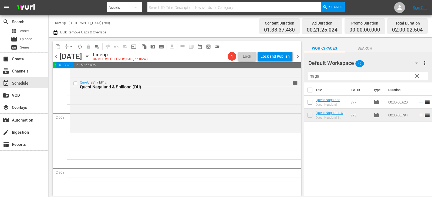
scroll to position [162, 0]
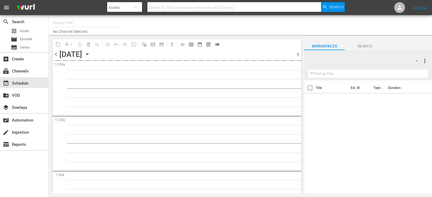
type input "Travelxp - [GEOGRAPHIC_DATA] (788)"
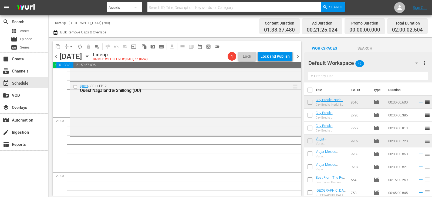
scroll to position [189, 0]
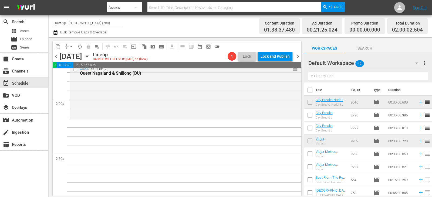
click at [409, 77] on input "text" at bounding box center [368, 76] width 120 height 9
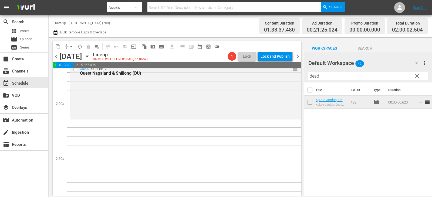
type input "dead"
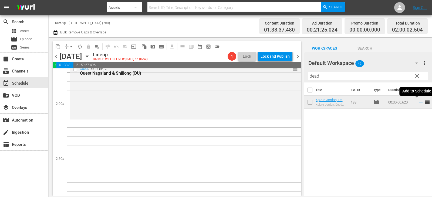
click at [418, 105] on icon at bounding box center [421, 102] width 6 height 6
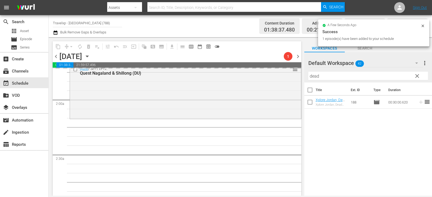
click at [416, 76] on span "clear" at bounding box center [417, 76] width 6 height 6
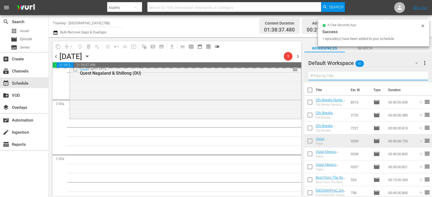
click at [416, 76] on input "text" at bounding box center [368, 76] width 120 height 9
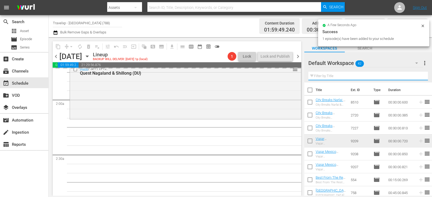
click at [416, 76] on input "text" at bounding box center [368, 76] width 120 height 9
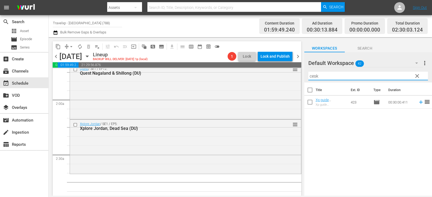
type input "cesk"
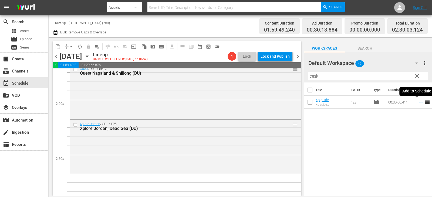
click at [419, 102] on icon at bounding box center [421, 103] width 4 height 4
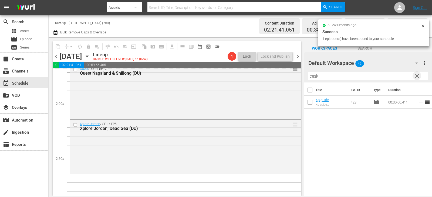
click at [420, 74] on span "clear" at bounding box center [417, 76] width 6 height 6
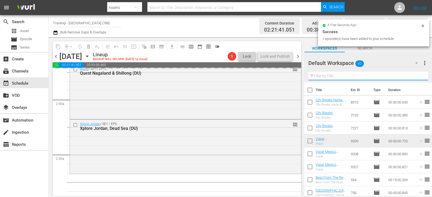
click at [420, 74] on input "text" at bounding box center [368, 76] width 120 height 9
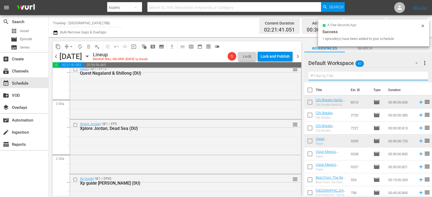
click at [420, 74] on input "text" at bounding box center [368, 76] width 120 height 9
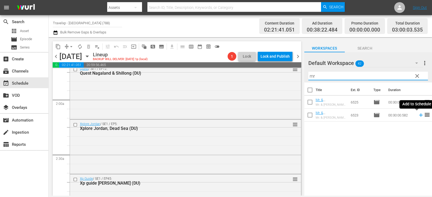
type input "mr"
click at [419, 114] on icon at bounding box center [421, 116] width 4 height 4
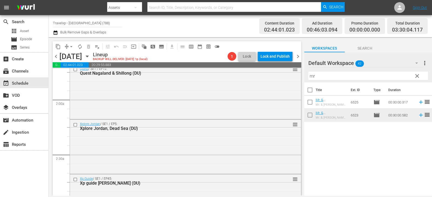
click at [416, 77] on span "clear" at bounding box center [417, 76] width 6 height 6
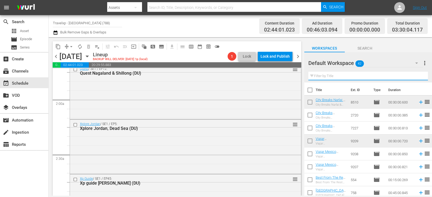
click at [416, 77] on input "text" at bounding box center [368, 76] width 120 height 9
click at [380, 73] on input "text" at bounding box center [368, 76] width 120 height 9
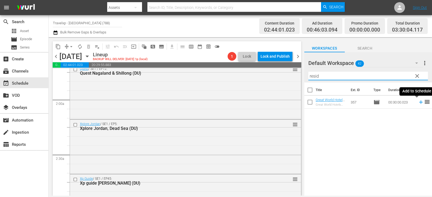
type input "resid"
click at [419, 103] on icon at bounding box center [421, 103] width 4 height 4
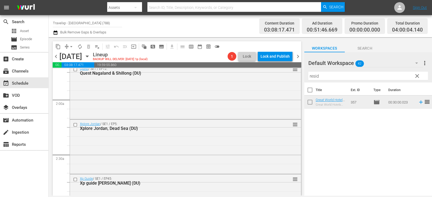
click at [418, 74] on span "clear" at bounding box center [417, 76] width 6 height 6
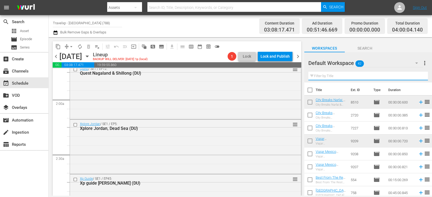
click at [418, 74] on input "text" at bounding box center [368, 76] width 120 height 9
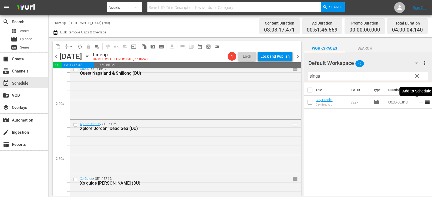
type input "singa"
click at [419, 102] on icon at bounding box center [421, 103] width 4 height 4
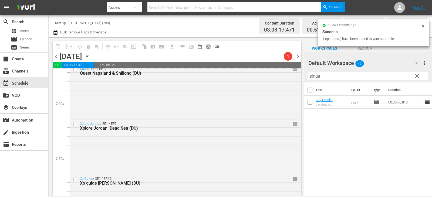
click at [416, 77] on span "clear" at bounding box center [417, 76] width 6 height 6
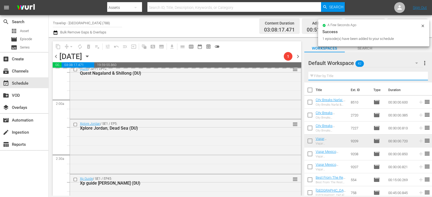
click at [416, 77] on input "text" at bounding box center [368, 76] width 120 height 9
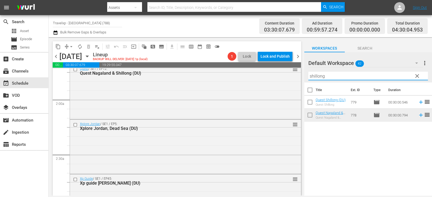
type input "shillong"
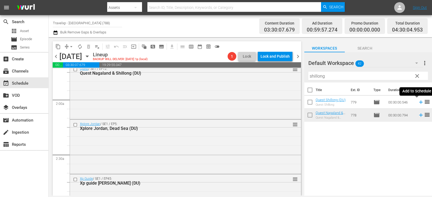
click at [418, 101] on icon at bounding box center [421, 102] width 6 height 6
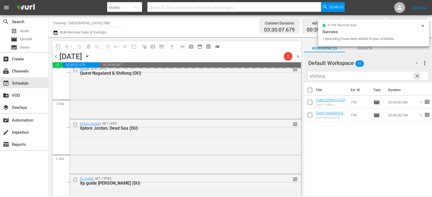
click at [416, 75] on span "clear" at bounding box center [417, 76] width 6 height 6
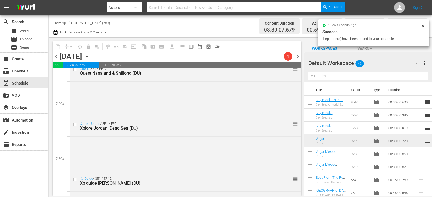
click at [416, 75] on input "text" at bounding box center [368, 76] width 120 height 9
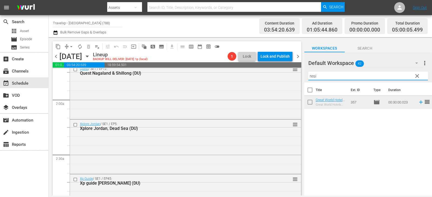
type input "resi"
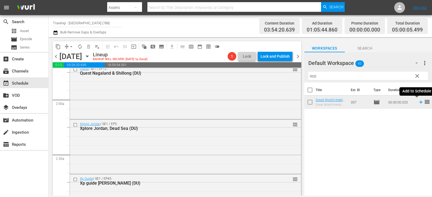
click at [418, 103] on icon at bounding box center [421, 102] width 6 height 6
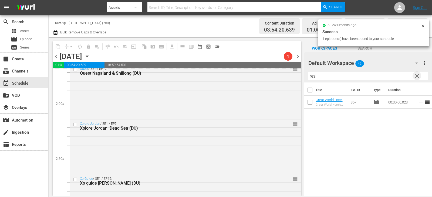
click at [417, 76] on span "clear" at bounding box center [417, 76] width 6 height 6
click at [417, 76] on input "text" at bounding box center [368, 76] width 120 height 9
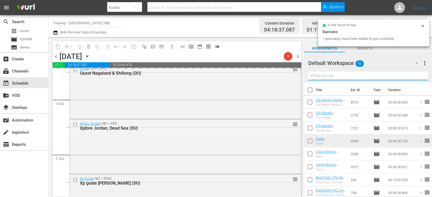
click at [417, 76] on input "text" at bounding box center [368, 76] width 120 height 9
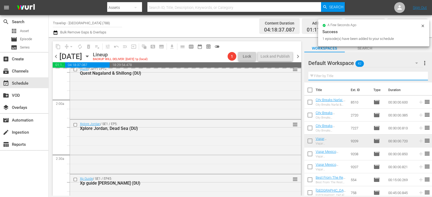
click at [417, 76] on input "text" at bounding box center [368, 76] width 120 height 9
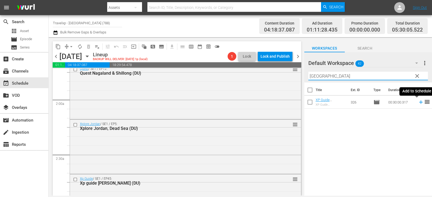
type input "[GEOGRAPHIC_DATA]"
click at [418, 101] on icon at bounding box center [421, 102] width 6 height 6
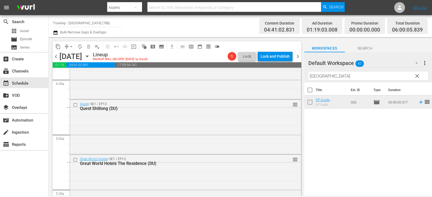
scroll to position [620, 0]
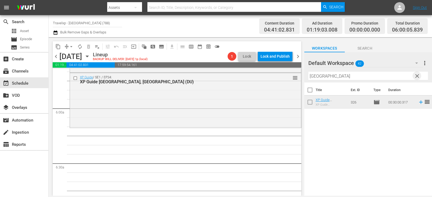
click at [419, 76] on span "clear" at bounding box center [417, 76] width 6 height 6
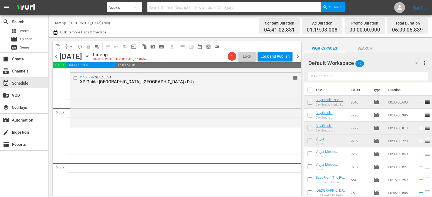
click at [419, 76] on input "text" at bounding box center [368, 76] width 120 height 9
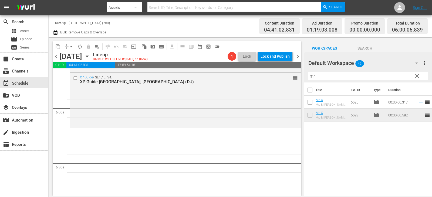
type input "mr"
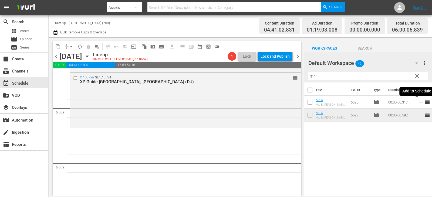
click at [418, 103] on icon at bounding box center [421, 102] width 6 height 6
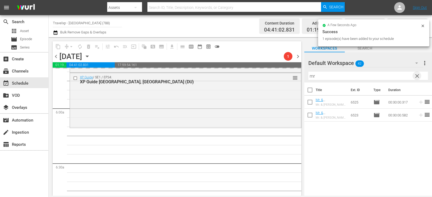
click at [420, 76] on span "clear" at bounding box center [417, 76] width 6 height 6
click at [420, 76] on input "text" at bounding box center [368, 76] width 120 height 9
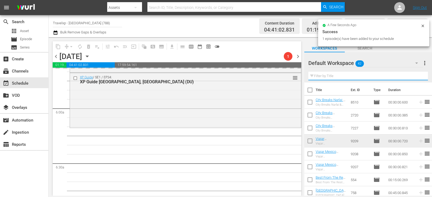
click at [420, 76] on input "text" at bounding box center [368, 76] width 120 height 9
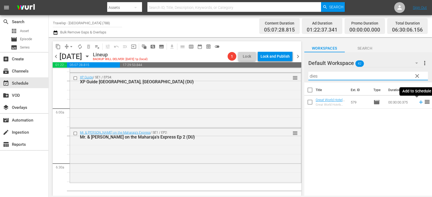
type input "dies"
click at [418, 101] on icon at bounding box center [421, 102] width 6 height 6
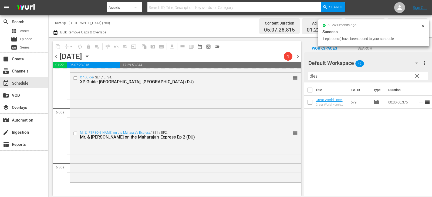
click at [415, 77] on span "clear" at bounding box center [417, 76] width 6 height 6
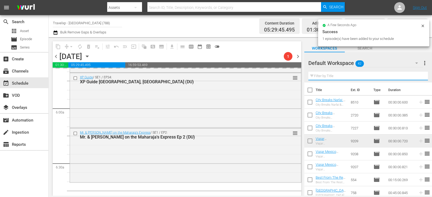
click at [415, 77] on input "text" at bounding box center [368, 76] width 120 height 9
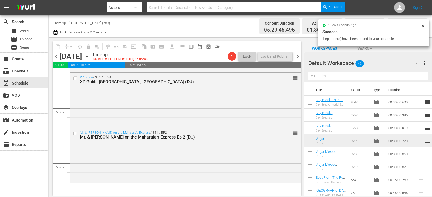
click at [415, 77] on input "text" at bounding box center [368, 76] width 120 height 9
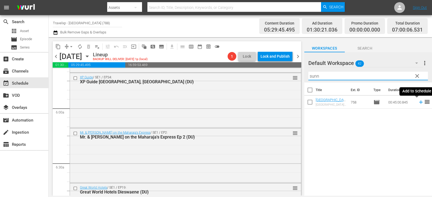
type input "sunn"
click at [419, 102] on icon at bounding box center [421, 102] width 6 height 6
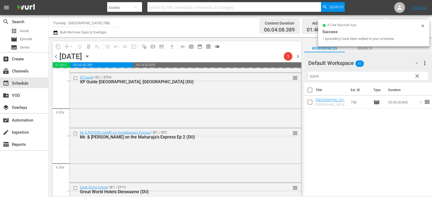
click at [415, 75] on span "clear" at bounding box center [417, 76] width 6 height 6
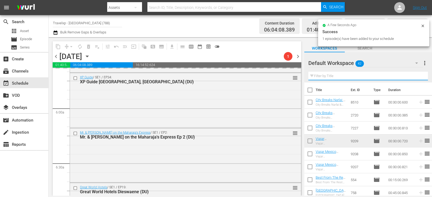
click at [415, 75] on input "text" at bounding box center [368, 76] width 120 height 9
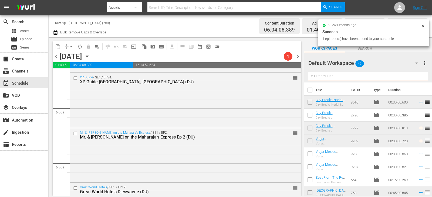
click at [415, 75] on input "text" at bounding box center [368, 76] width 120 height 9
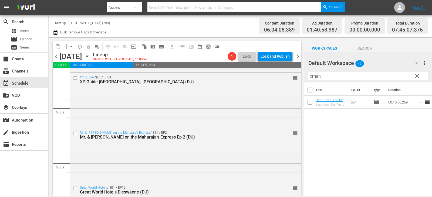
type input "oman"
click at [418, 102] on icon at bounding box center [421, 102] width 6 height 6
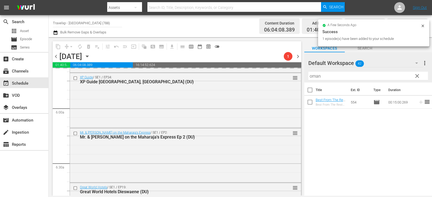
click at [417, 75] on span "clear" at bounding box center [417, 76] width 6 height 6
click at [417, 75] on input "oman" at bounding box center [368, 76] width 120 height 9
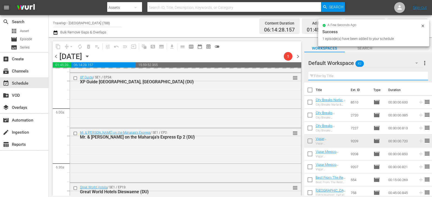
click at [417, 75] on input "text" at bounding box center [368, 76] width 120 height 9
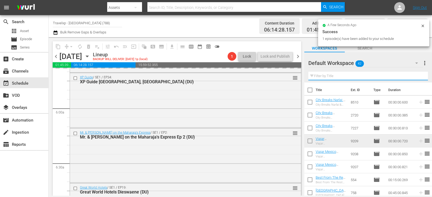
click at [417, 75] on input "text" at bounding box center [368, 76] width 120 height 9
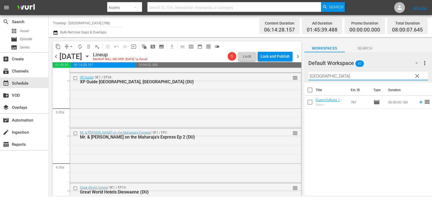
type input "[GEOGRAPHIC_DATA]"
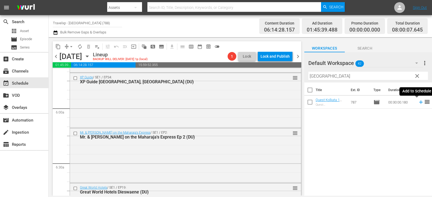
click at [418, 101] on icon at bounding box center [421, 102] width 6 height 6
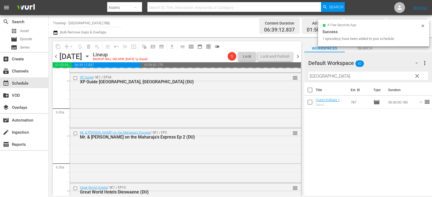
click at [418, 74] on span "clear" at bounding box center [417, 76] width 6 height 6
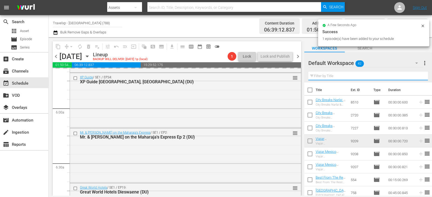
click at [418, 74] on input "text" at bounding box center [368, 76] width 120 height 9
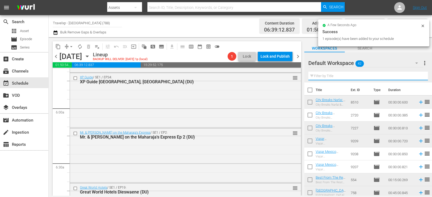
click at [418, 74] on input "text" at bounding box center [368, 76] width 120 height 9
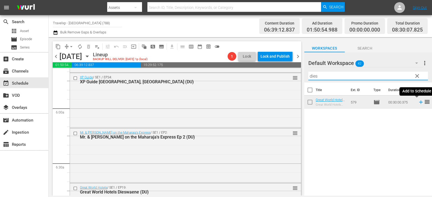
type input "dies"
click at [418, 104] on icon at bounding box center [421, 102] width 6 height 6
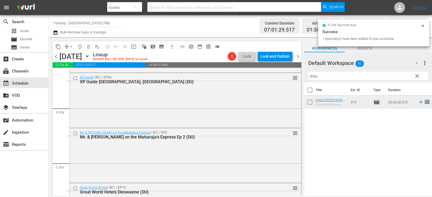
click at [420, 78] on span "clear" at bounding box center [417, 76] width 6 height 6
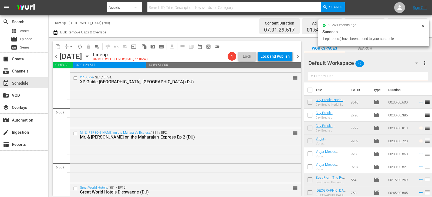
click at [420, 78] on input "text" at bounding box center [368, 76] width 120 height 9
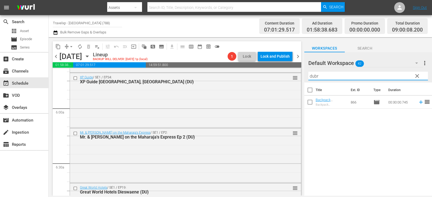
type input "dubr"
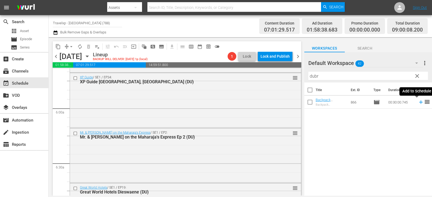
click at [418, 102] on icon at bounding box center [421, 102] width 6 height 6
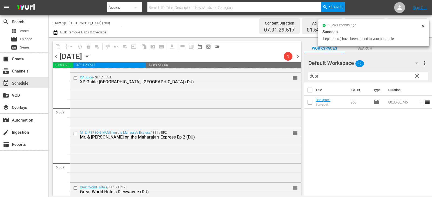
click at [414, 78] on span "clear" at bounding box center [417, 76] width 6 height 6
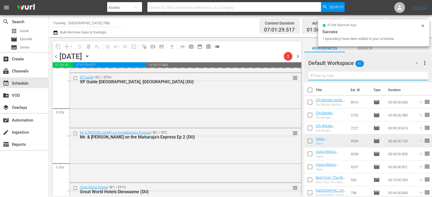
click at [414, 78] on input "text" at bounding box center [368, 76] width 120 height 9
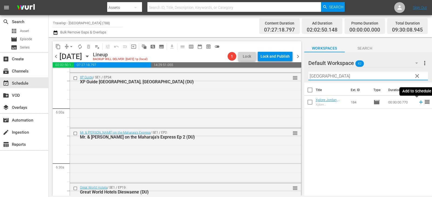
type input "[GEOGRAPHIC_DATA]"
click at [418, 103] on icon at bounding box center [421, 102] width 6 height 6
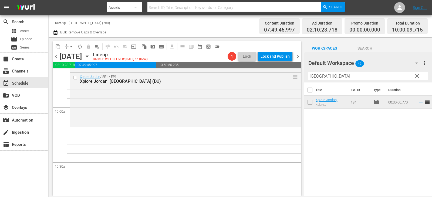
scroll to position [1052, 0]
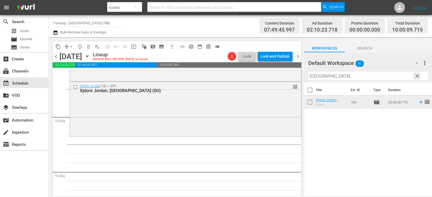
click at [417, 74] on span "clear" at bounding box center [417, 76] width 6 height 6
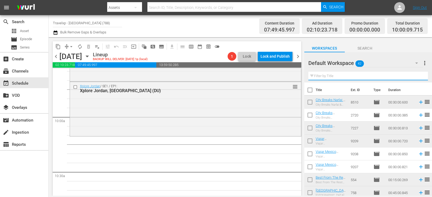
click at [417, 74] on input "text" at bounding box center [368, 76] width 120 height 9
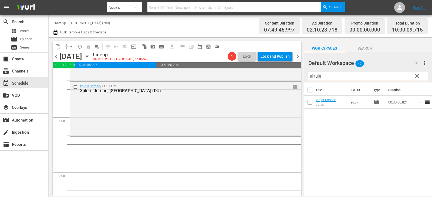
type input "el tule"
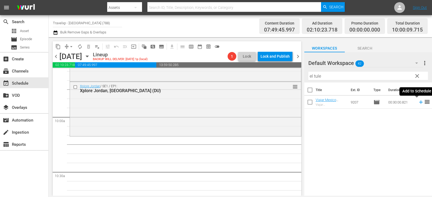
click at [418, 103] on icon at bounding box center [421, 102] width 6 height 6
